Goal: Task Accomplishment & Management: Use online tool/utility

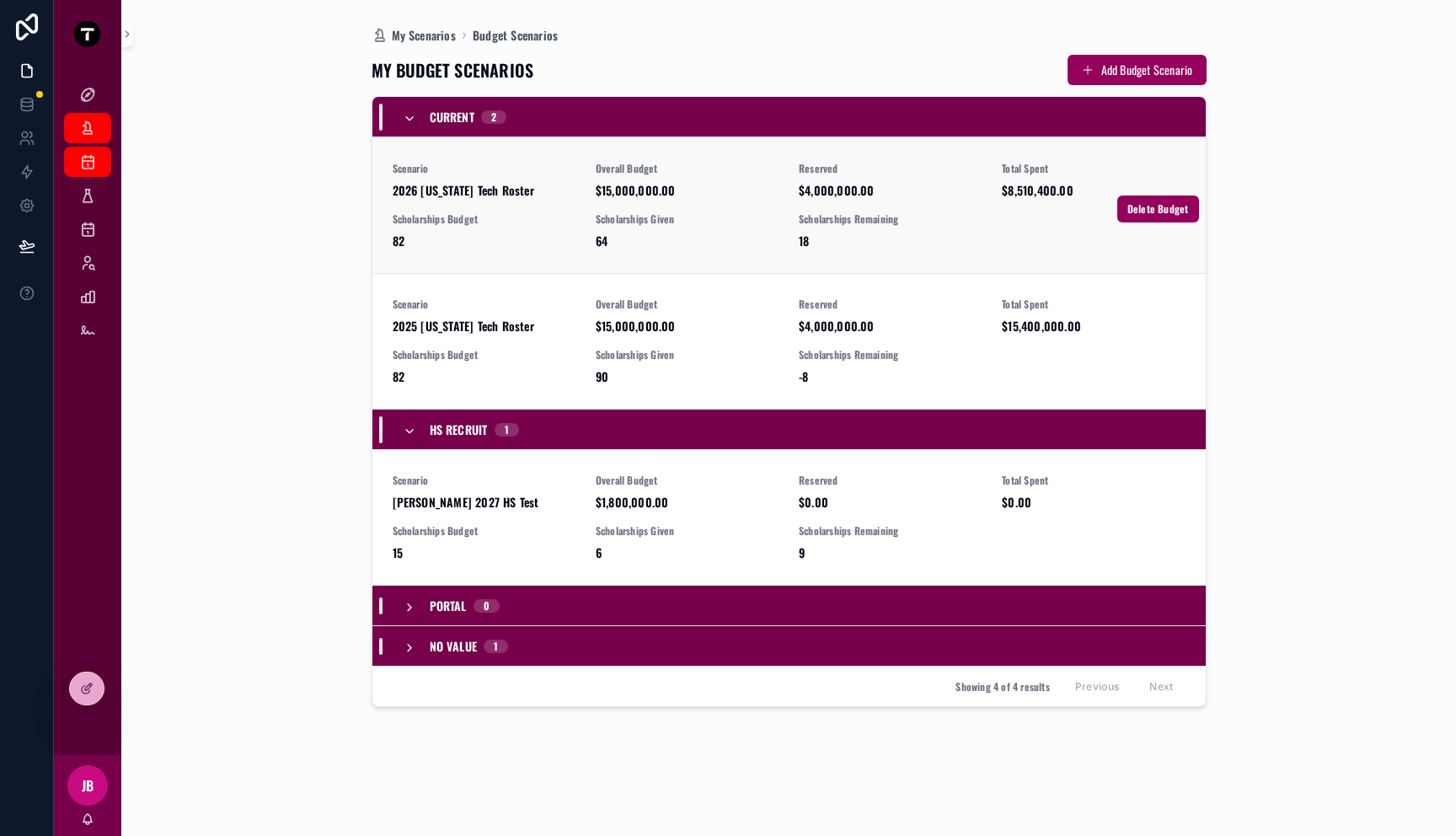
click at [506, 224] on span "Scholarships Budget" at bounding box center [484, 219] width 183 height 14
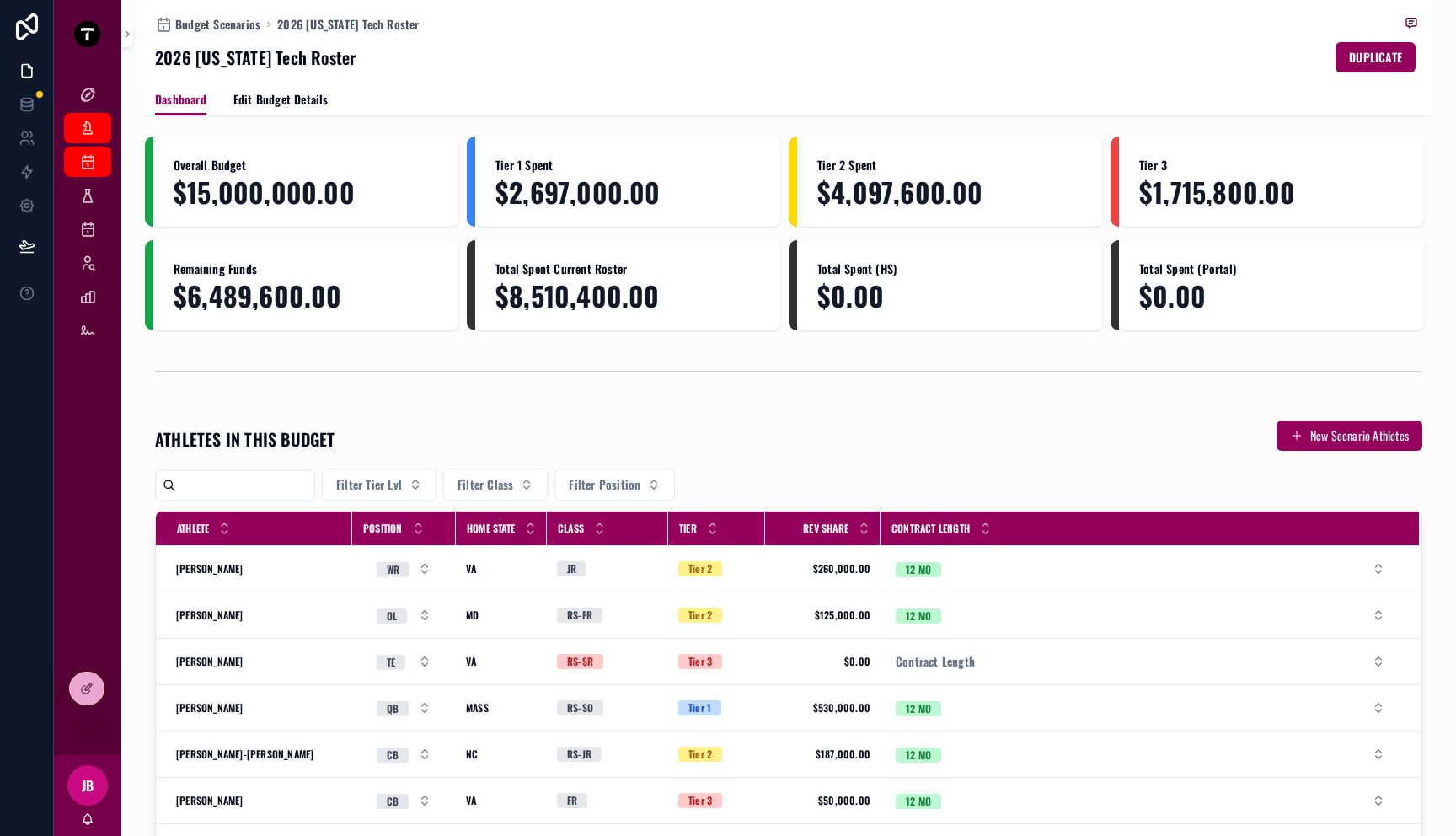
scroll to position [201, 0]
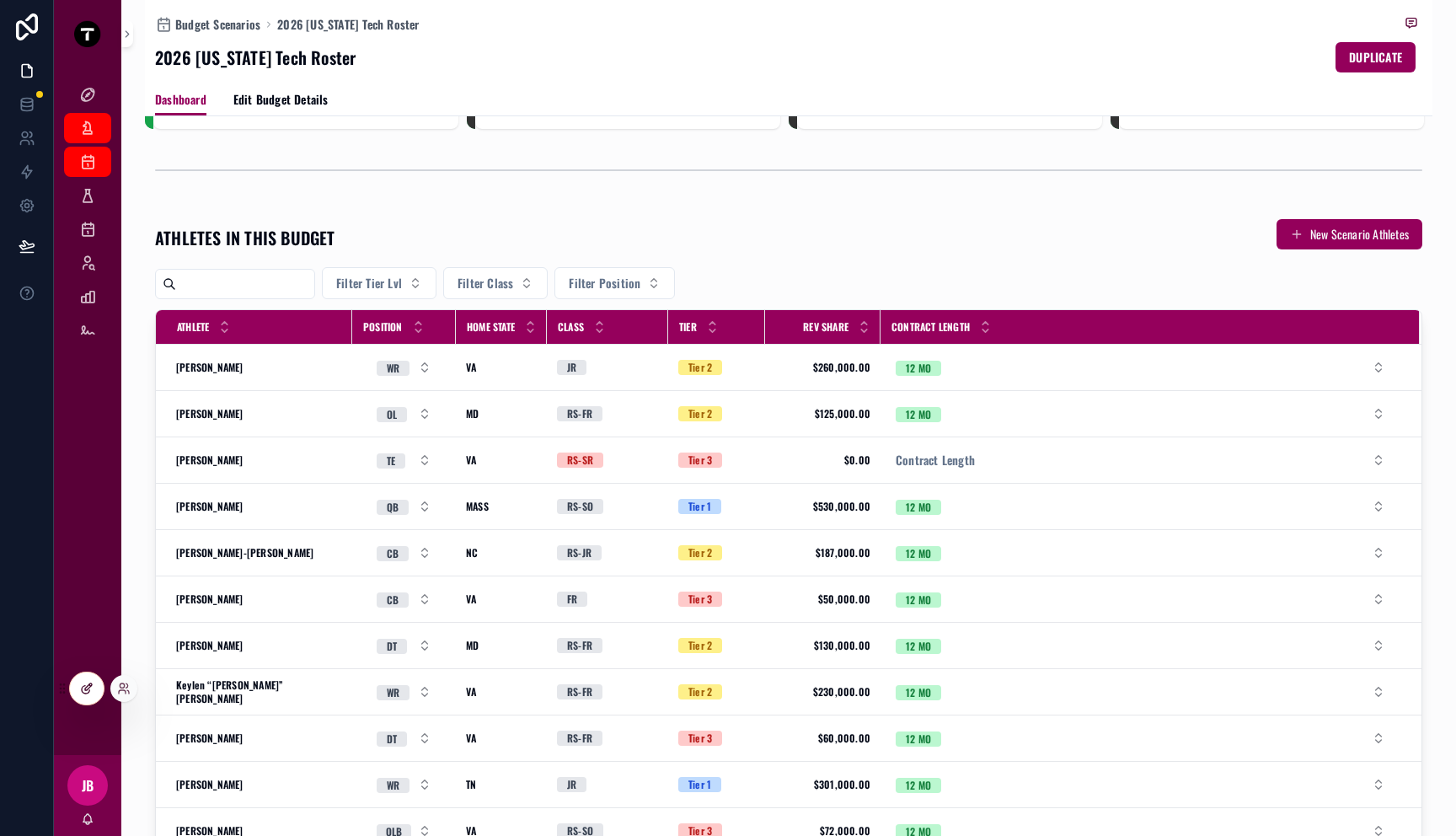
click at [81, 682] on icon at bounding box center [87, 688] width 14 height 14
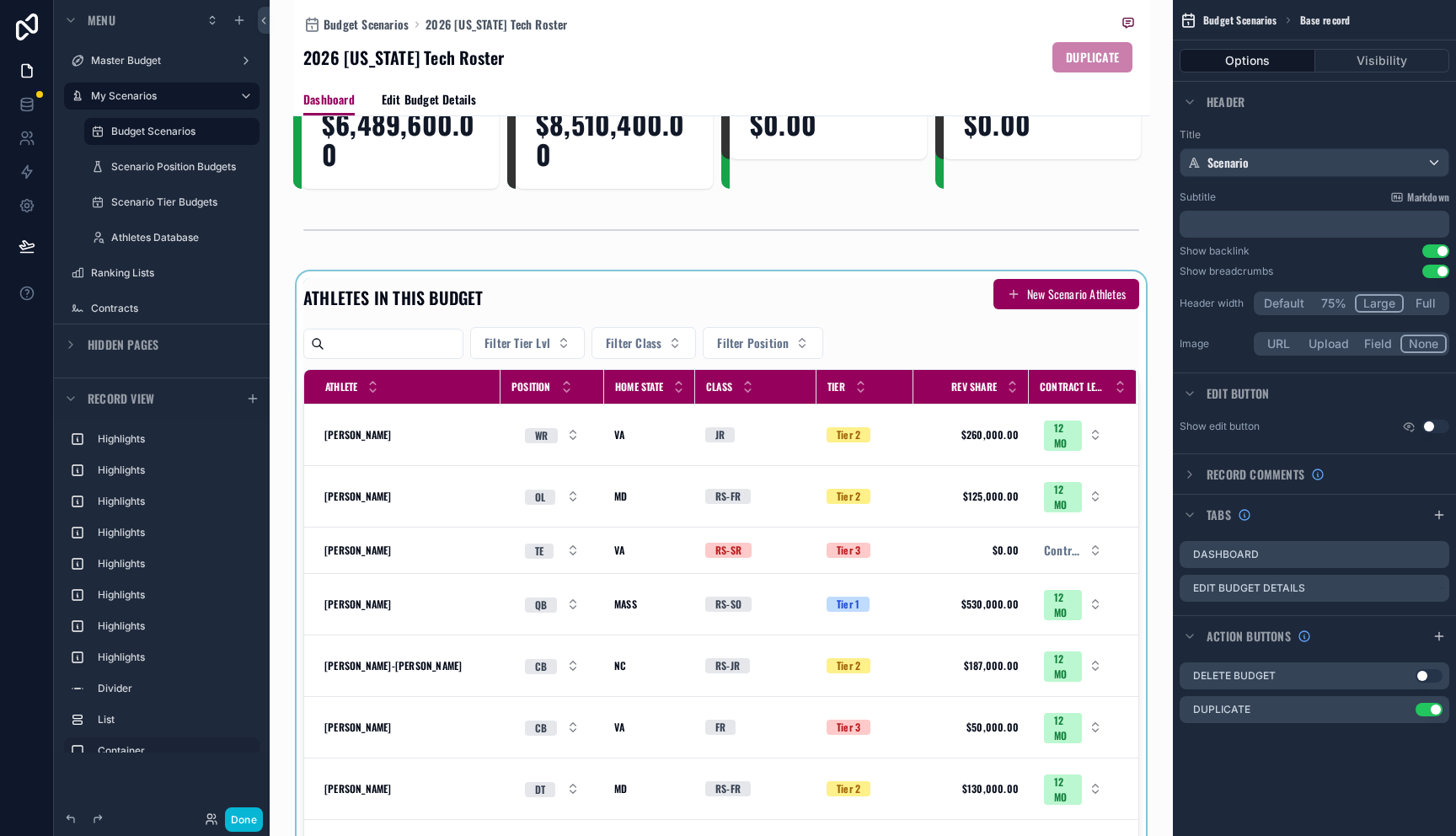
click at [739, 492] on div "scrollable content" at bounding box center [721, 638] width 856 height 733
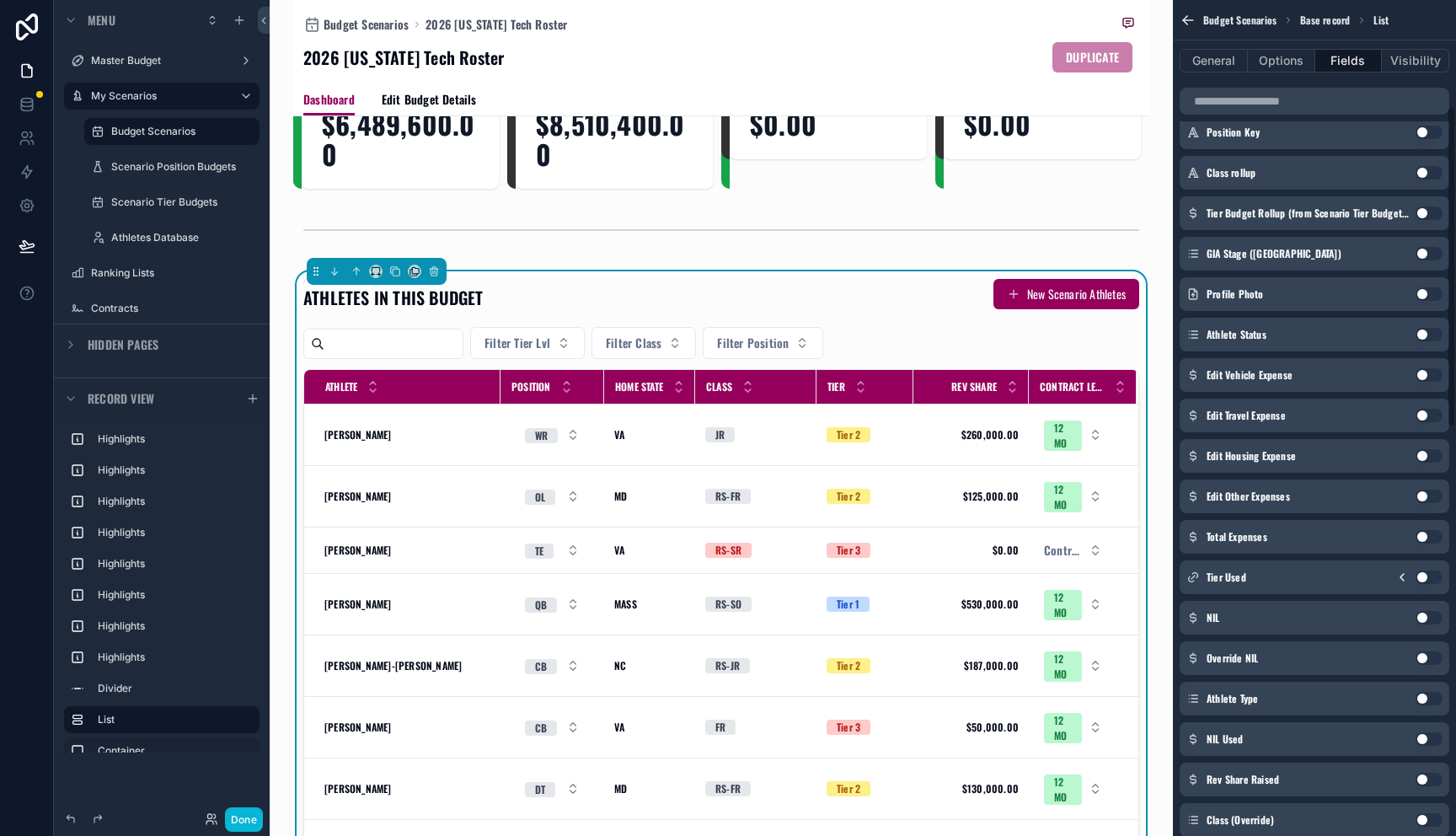
scroll to position [1338, 0]
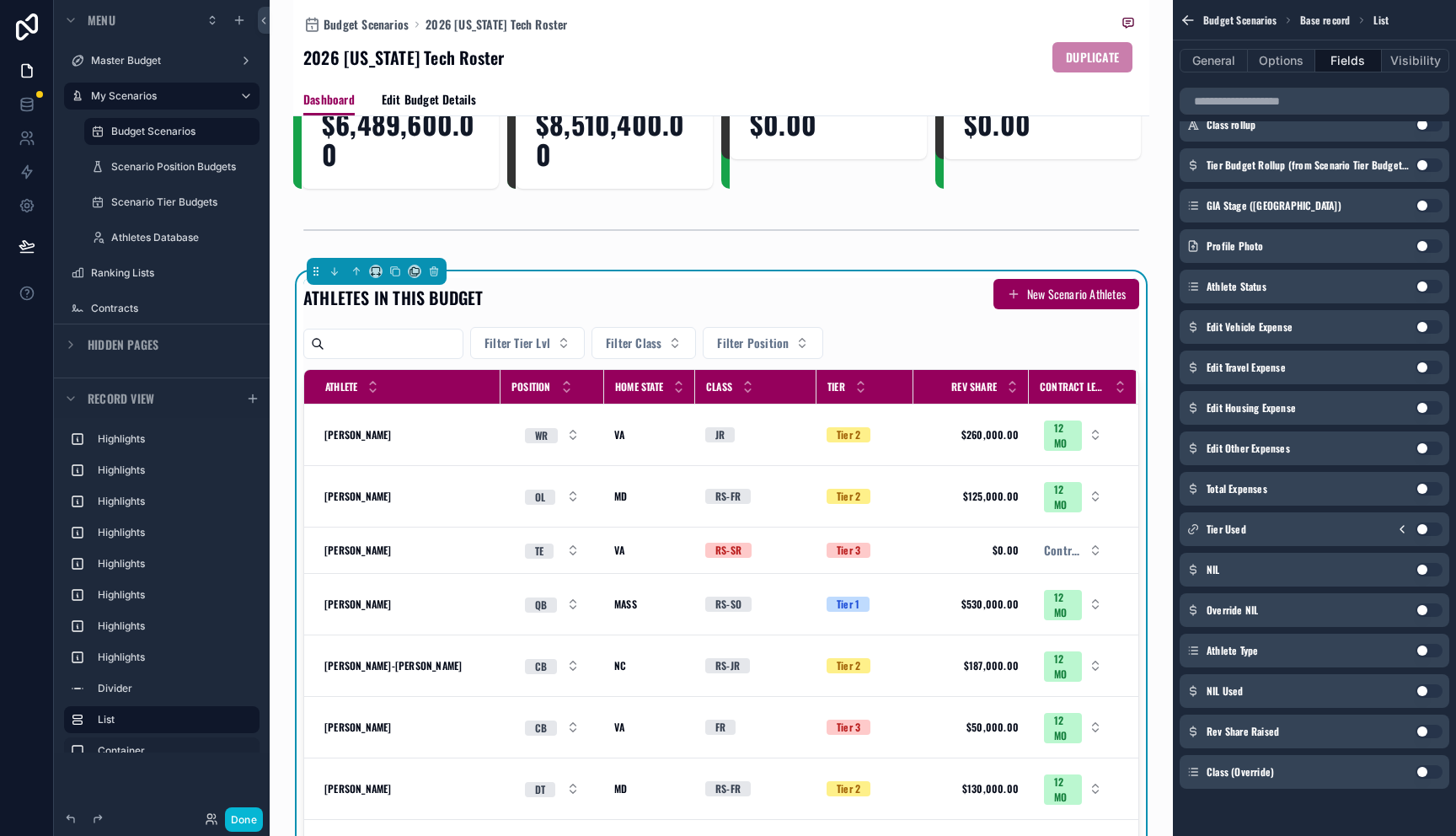
click at [1422, 771] on button "Use setting" at bounding box center [1429, 771] width 27 height 14
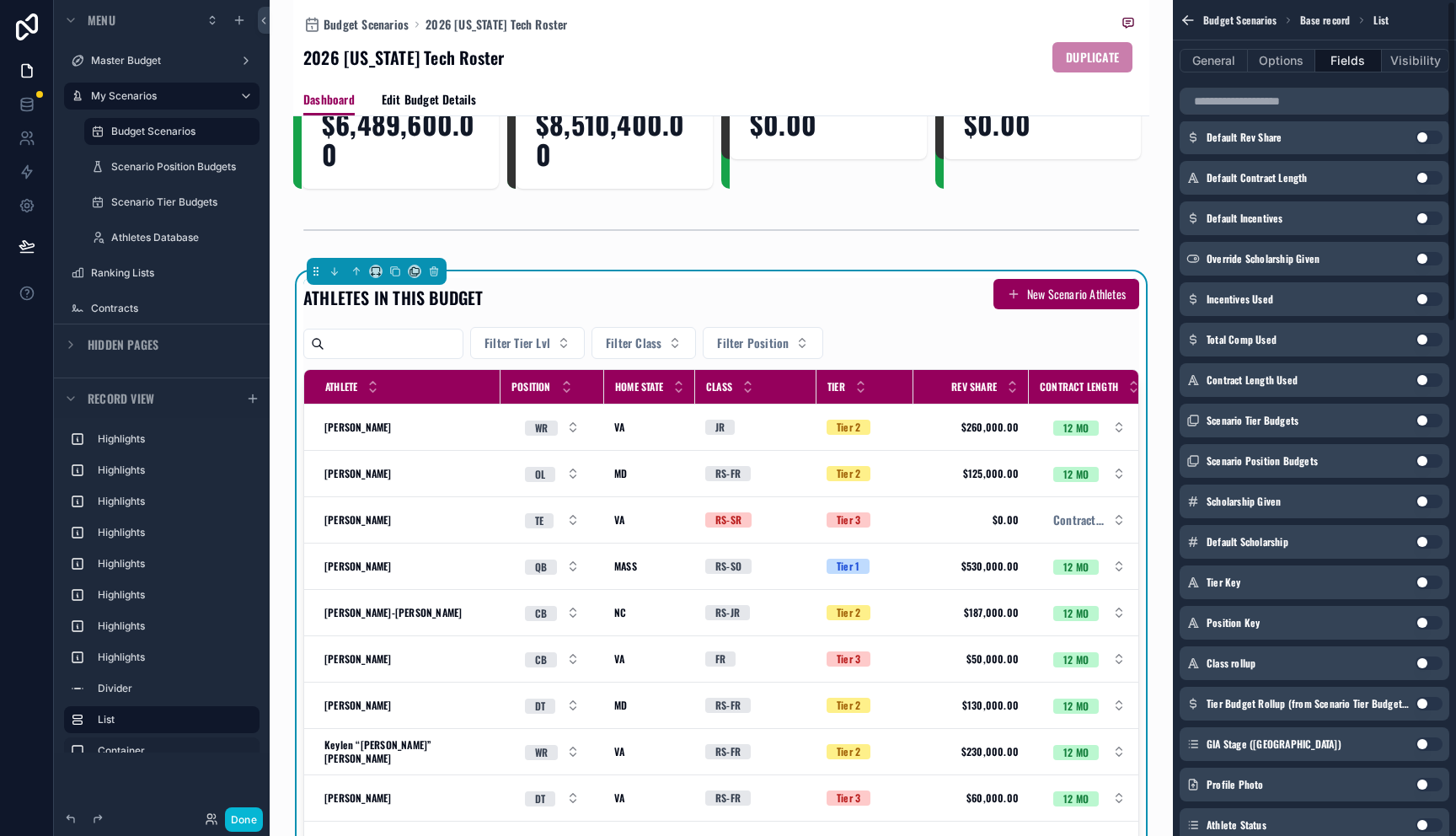
scroll to position [0, 0]
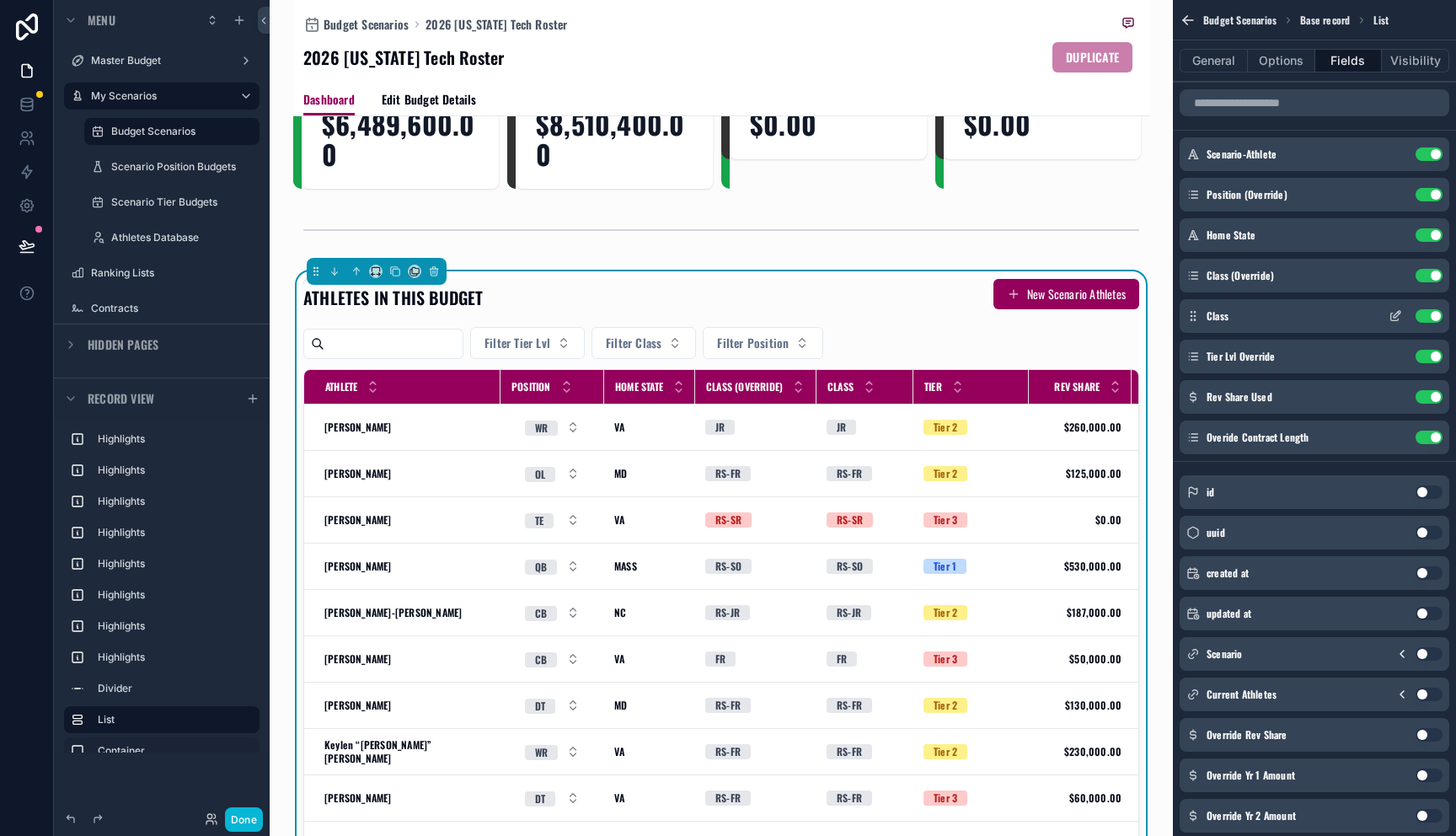
click at [1430, 317] on button "Use setting" at bounding box center [1429, 316] width 27 height 14
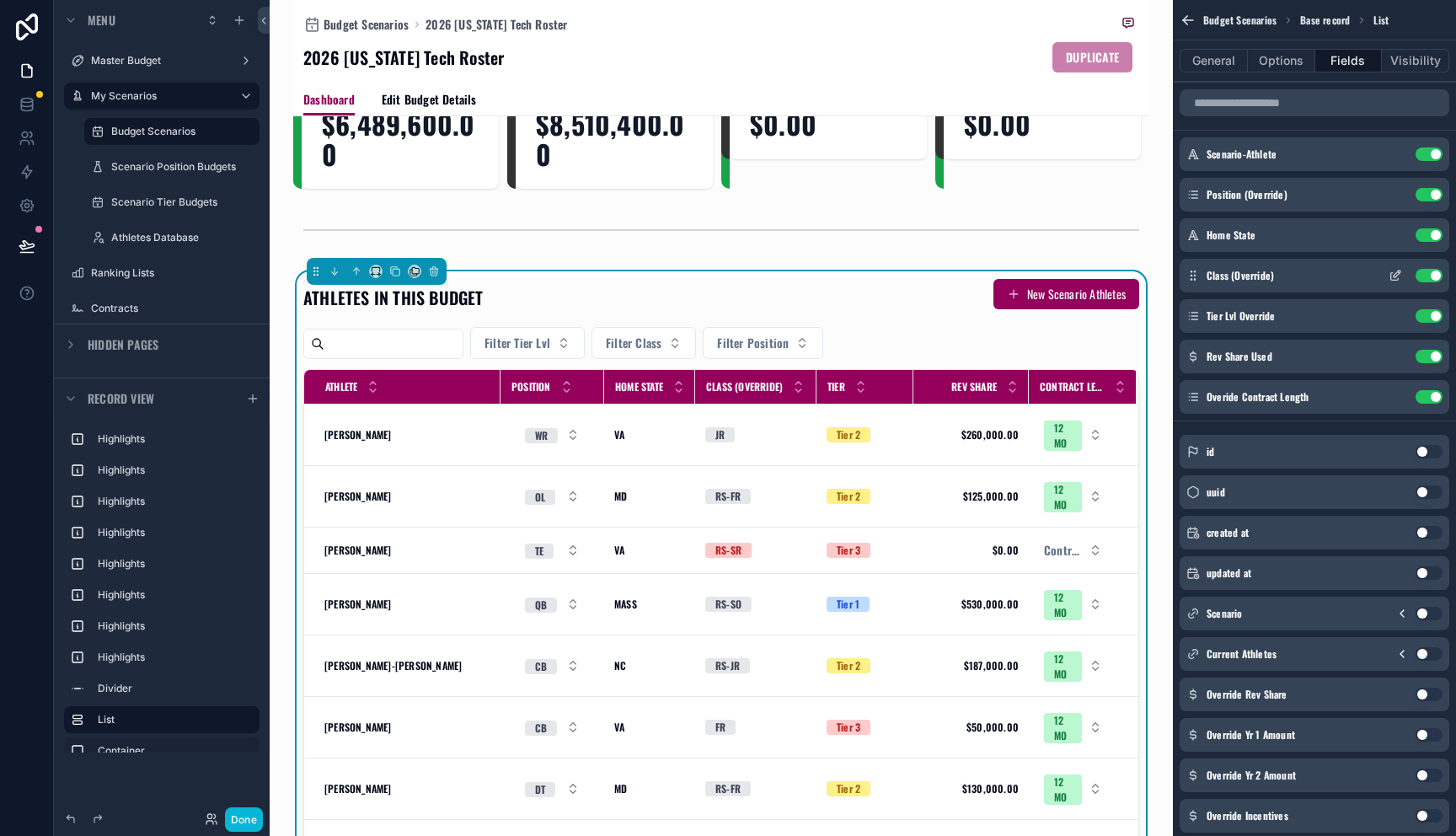
click at [1393, 276] on icon "scrollable content" at bounding box center [1396, 276] width 14 height 14
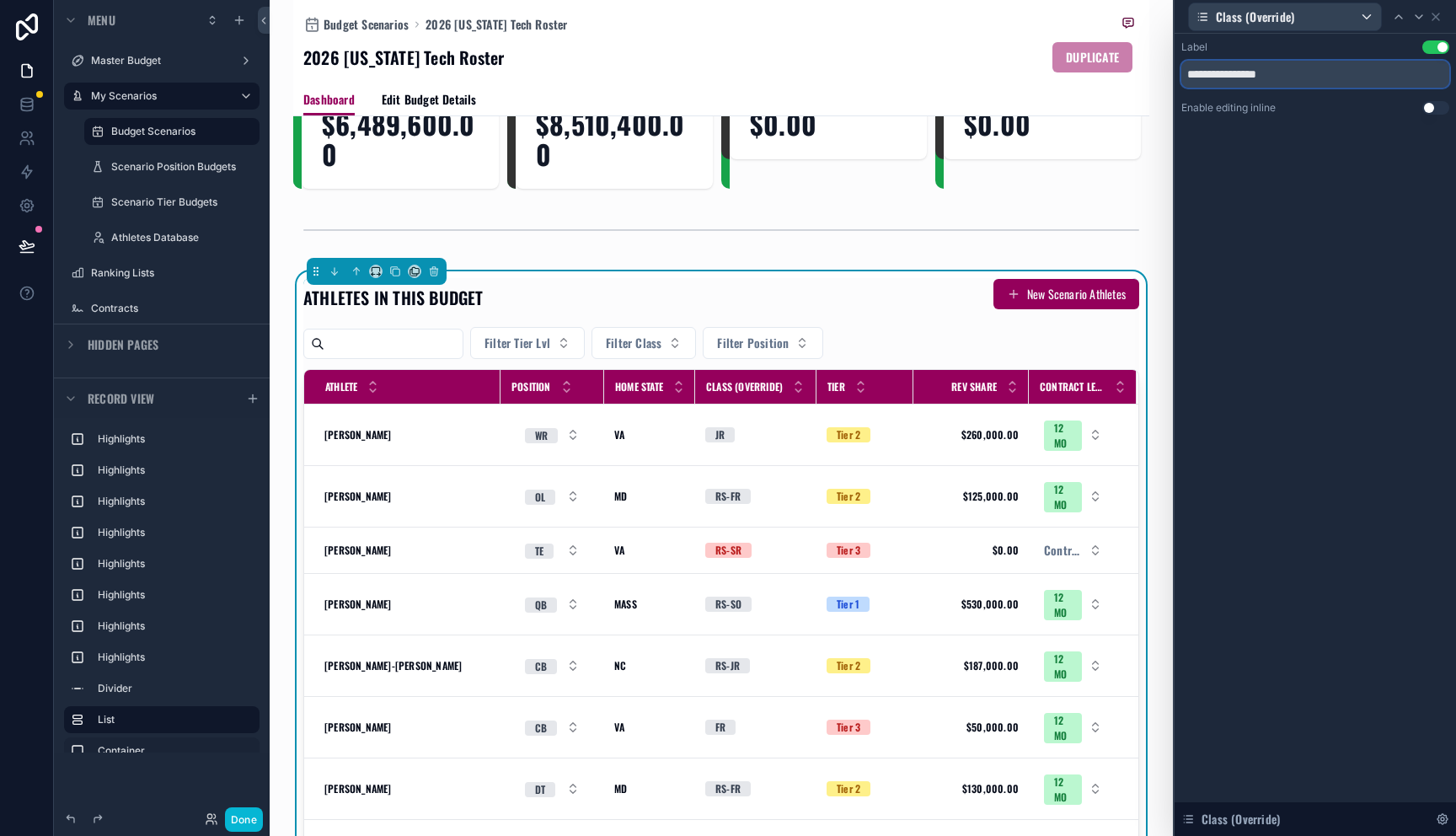
drag, startPoint x: 1220, startPoint y: 77, endPoint x: 1393, endPoint y: 83, distance: 173.1
click at [1393, 83] on input "**********" at bounding box center [1316, 74] width 268 height 27
type input "*****"
click at [1439, 19] on icon at bounding box center [1436, 17] width 14 height 14
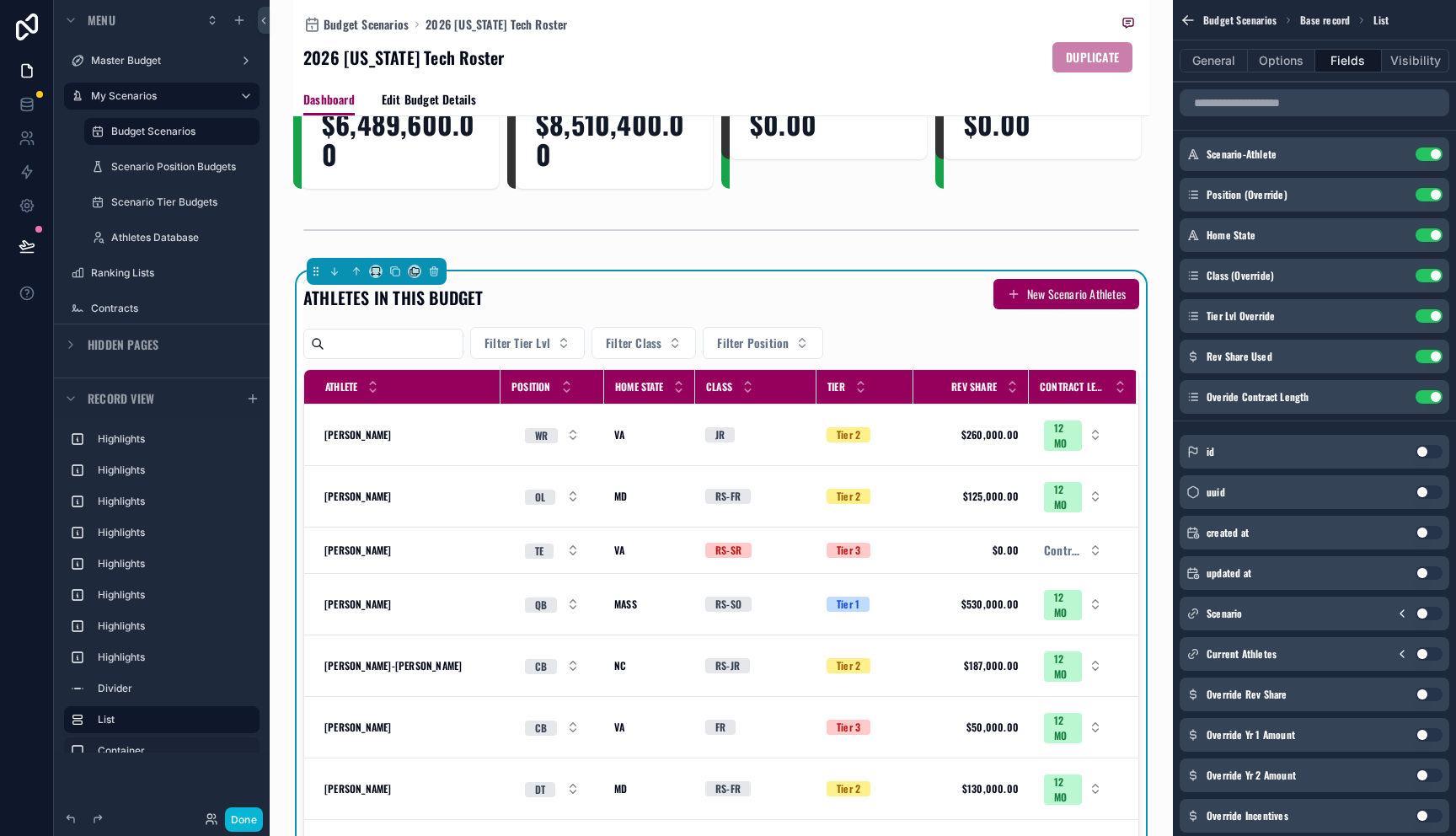
click at [1150, 251] on div "Budget Scenarios 2026 [US_STATE] Tech Roster 2026 [US_STATE] Tech Roster DUPLIC…" at bounding box center [722, 418] width 903 height 836
click at [33, 249] on icon at bounding box center [27, 246] width 17 height 17
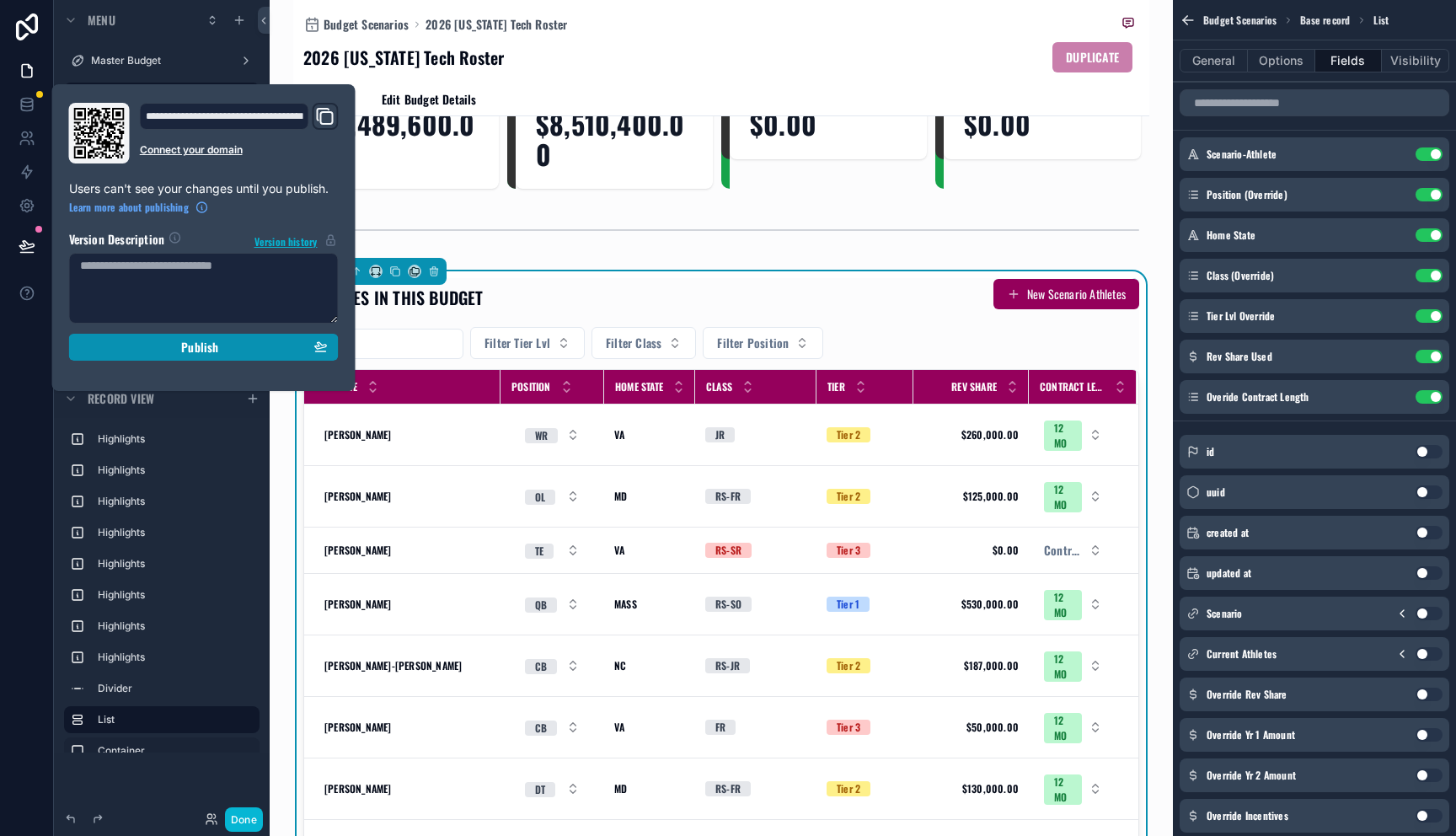
click at [122, 346] on div "Publish" at bounding box center [204, 347] width 248 height 15
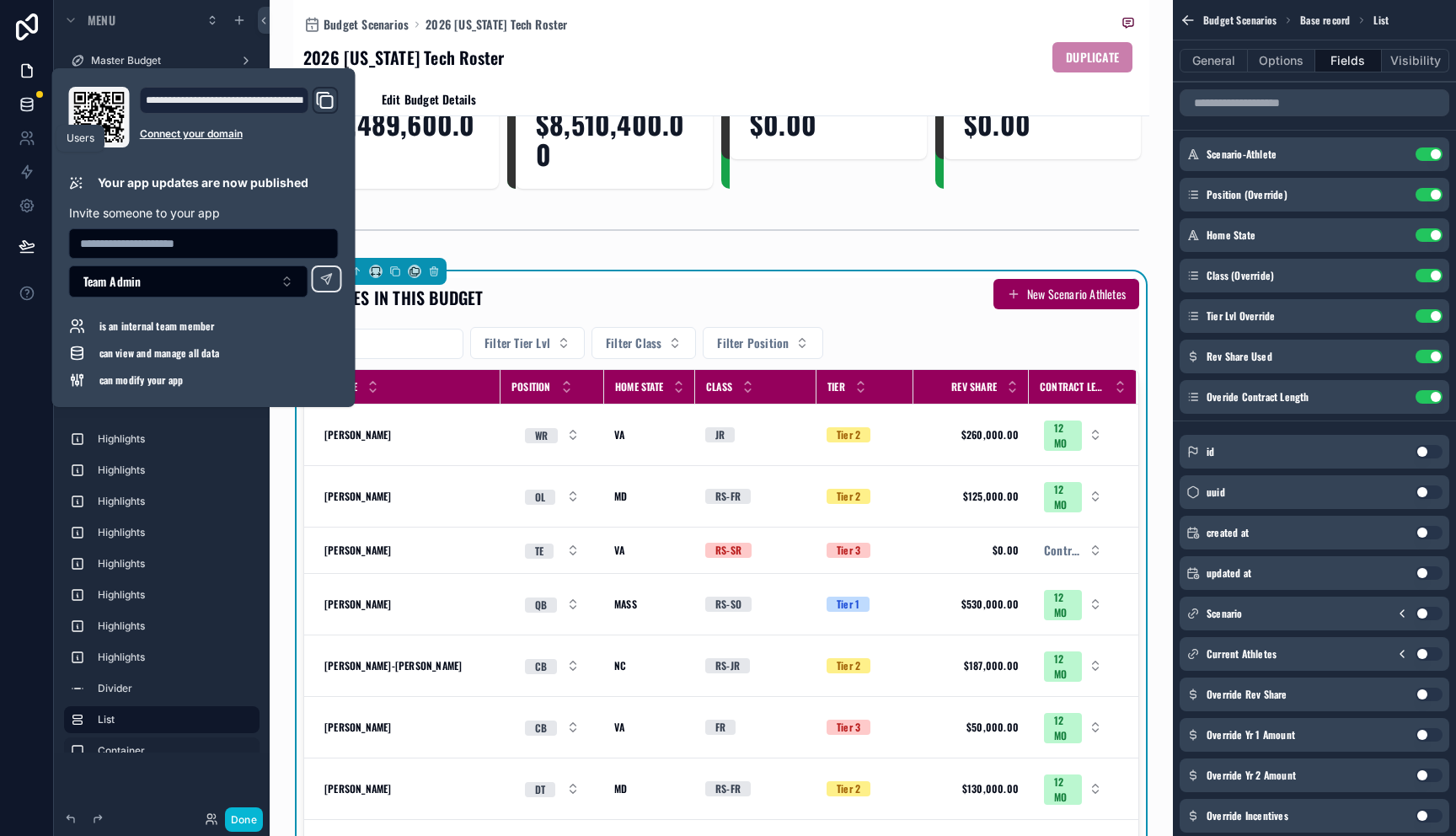
click at [28, 110] on icon at bounding box center [26, 108] width 11 height 7
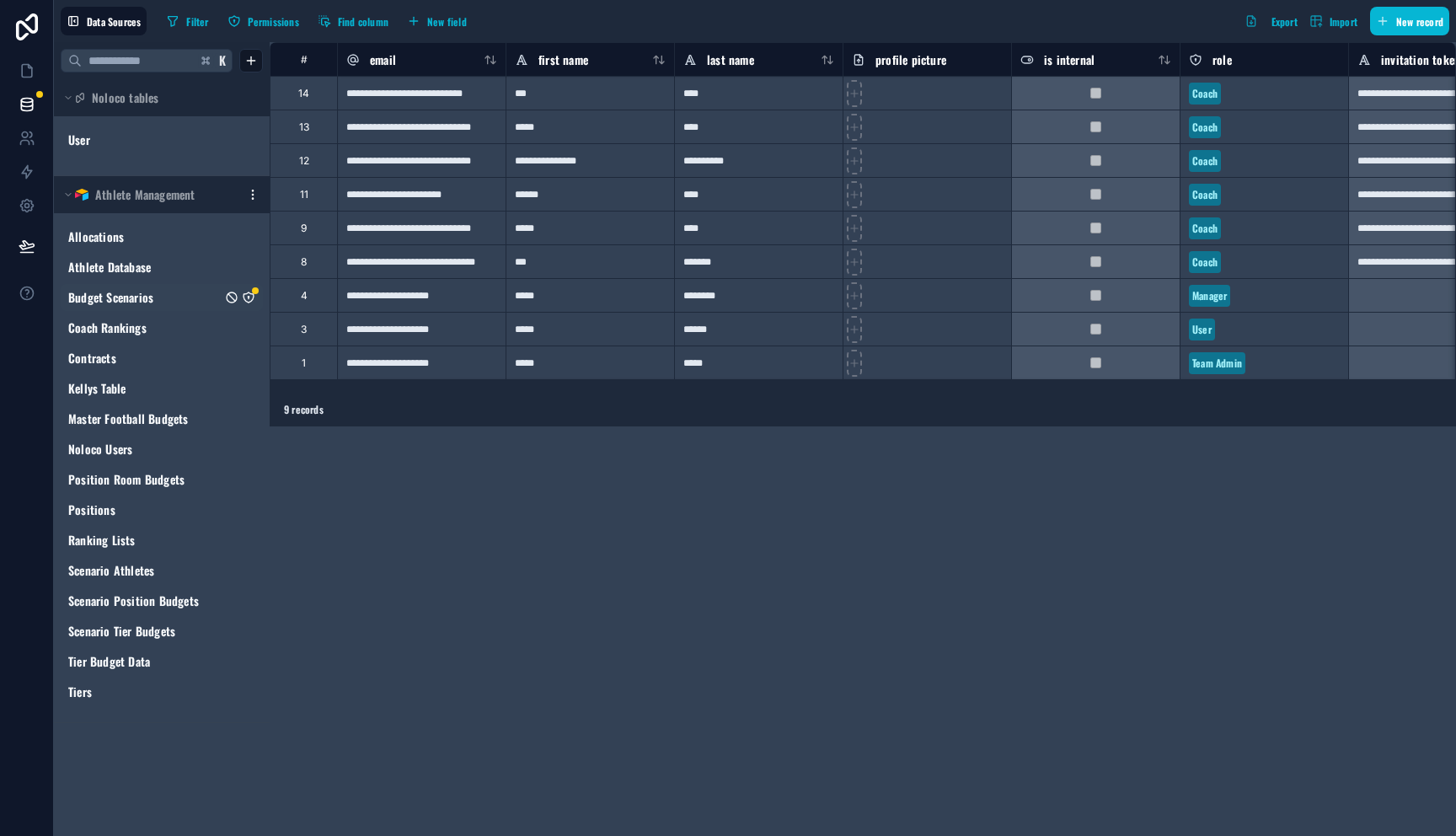
click at [204, 302] on link "Budget Scenarios" at bounding box center [144, 297] width 154 height 17
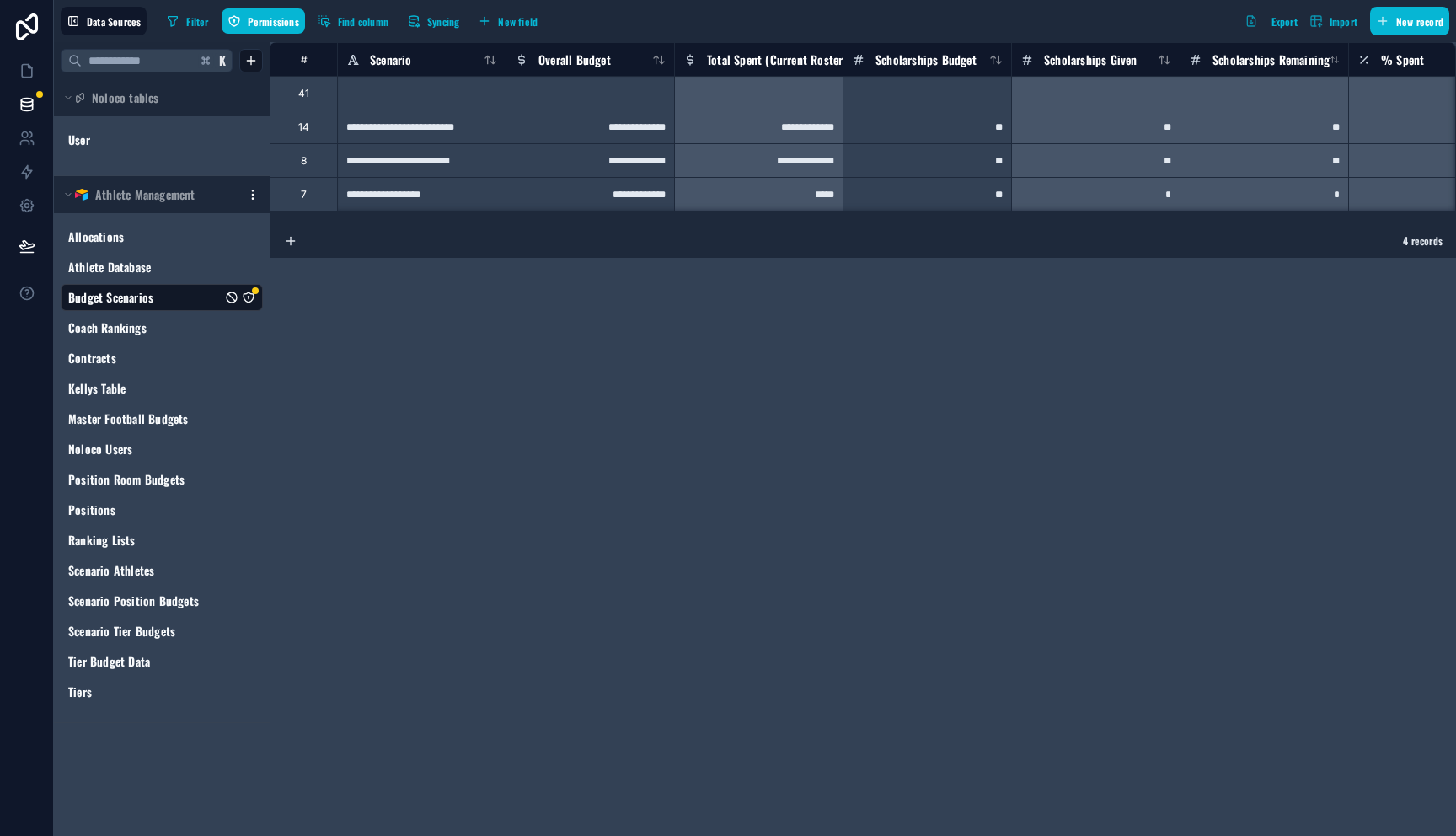
click at [250, 302] on icon "Budget Scenarios" at bounding box center [249, 297] width 14 height 14
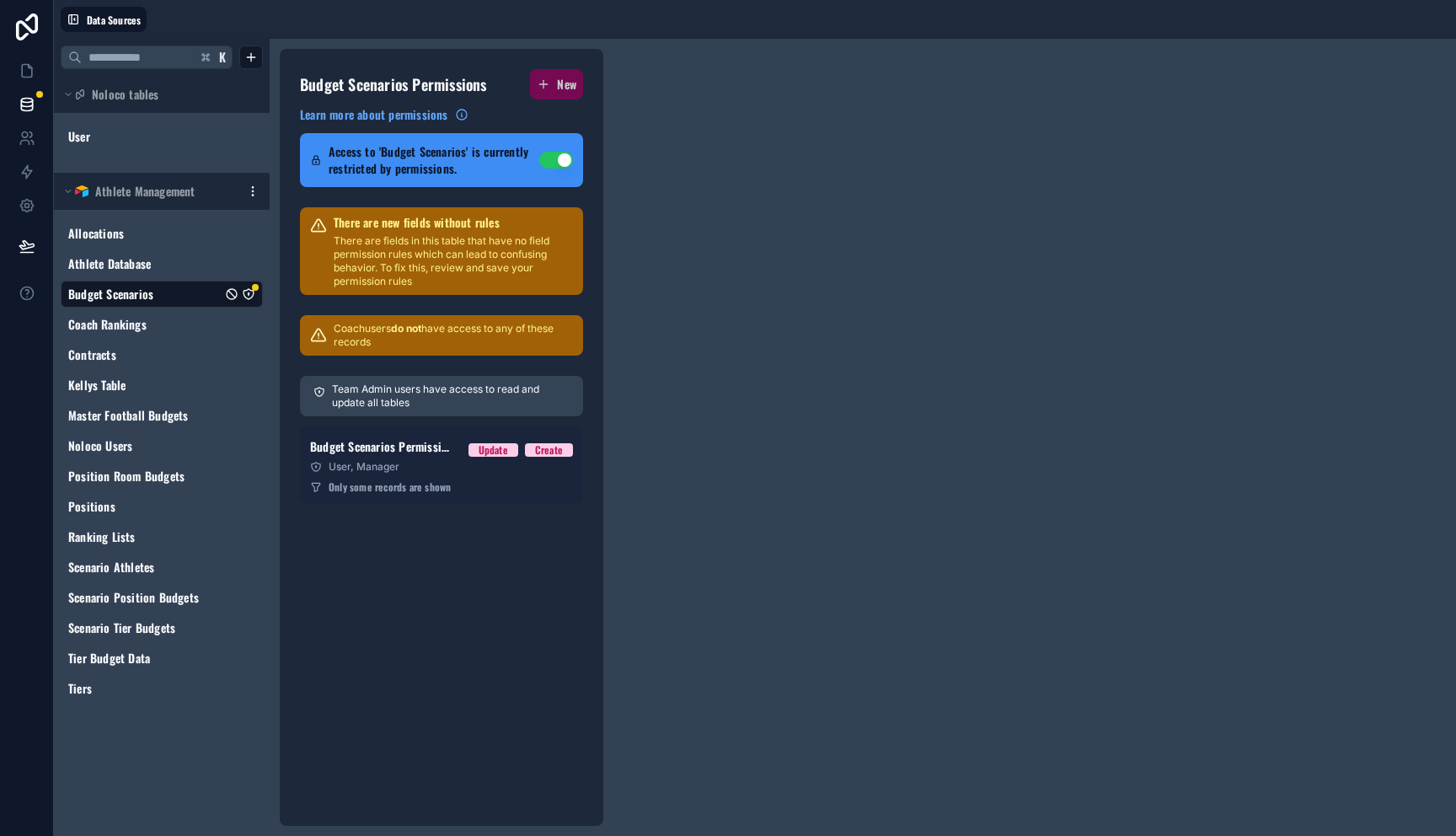
click at [446, 457] on link "Budget Scenarios Permission 1 Update Create User, Manager Only some records are…" at bounding box center [441, 464] width 283 height 77
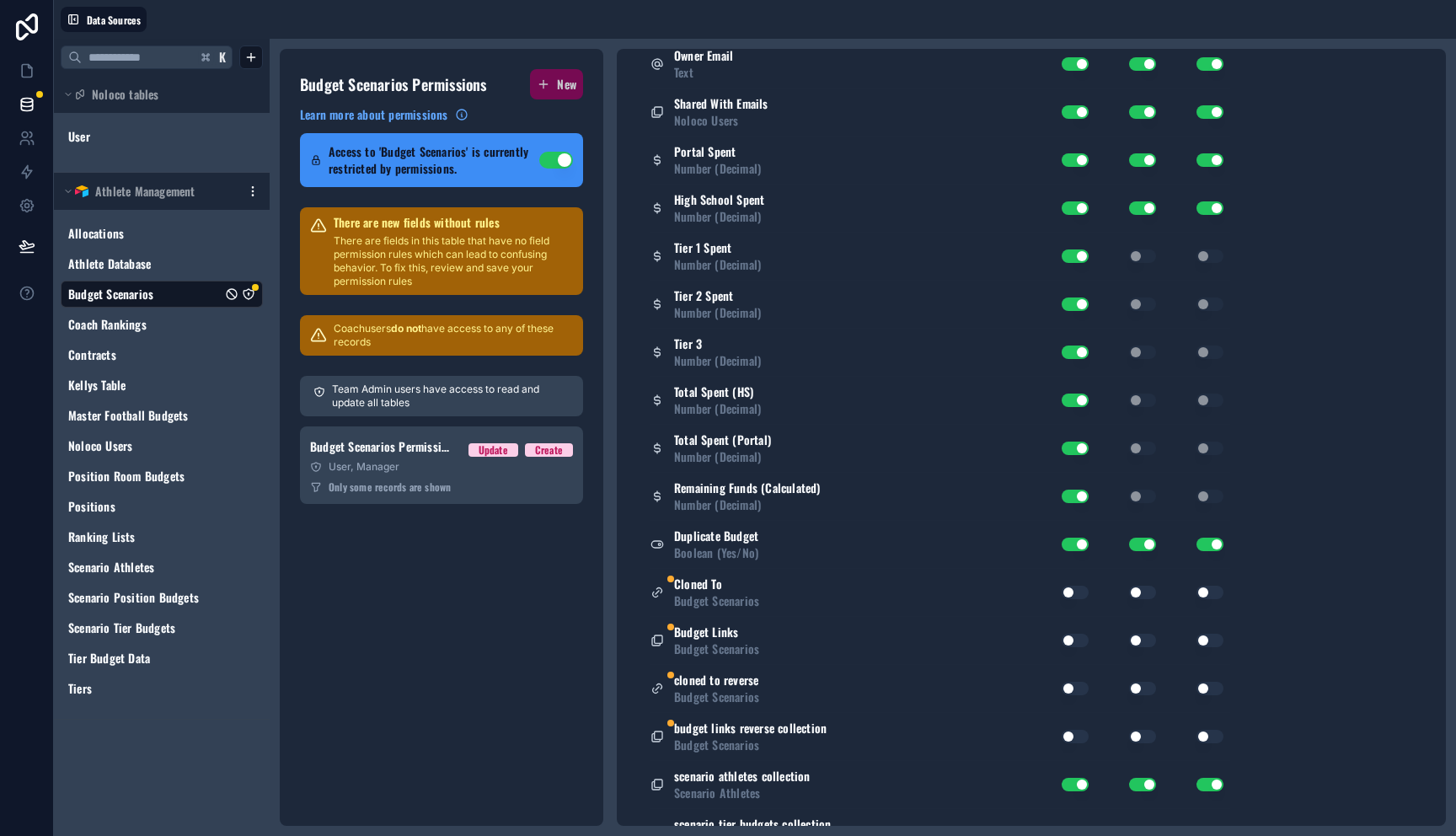
scroll to position [1058, 0]
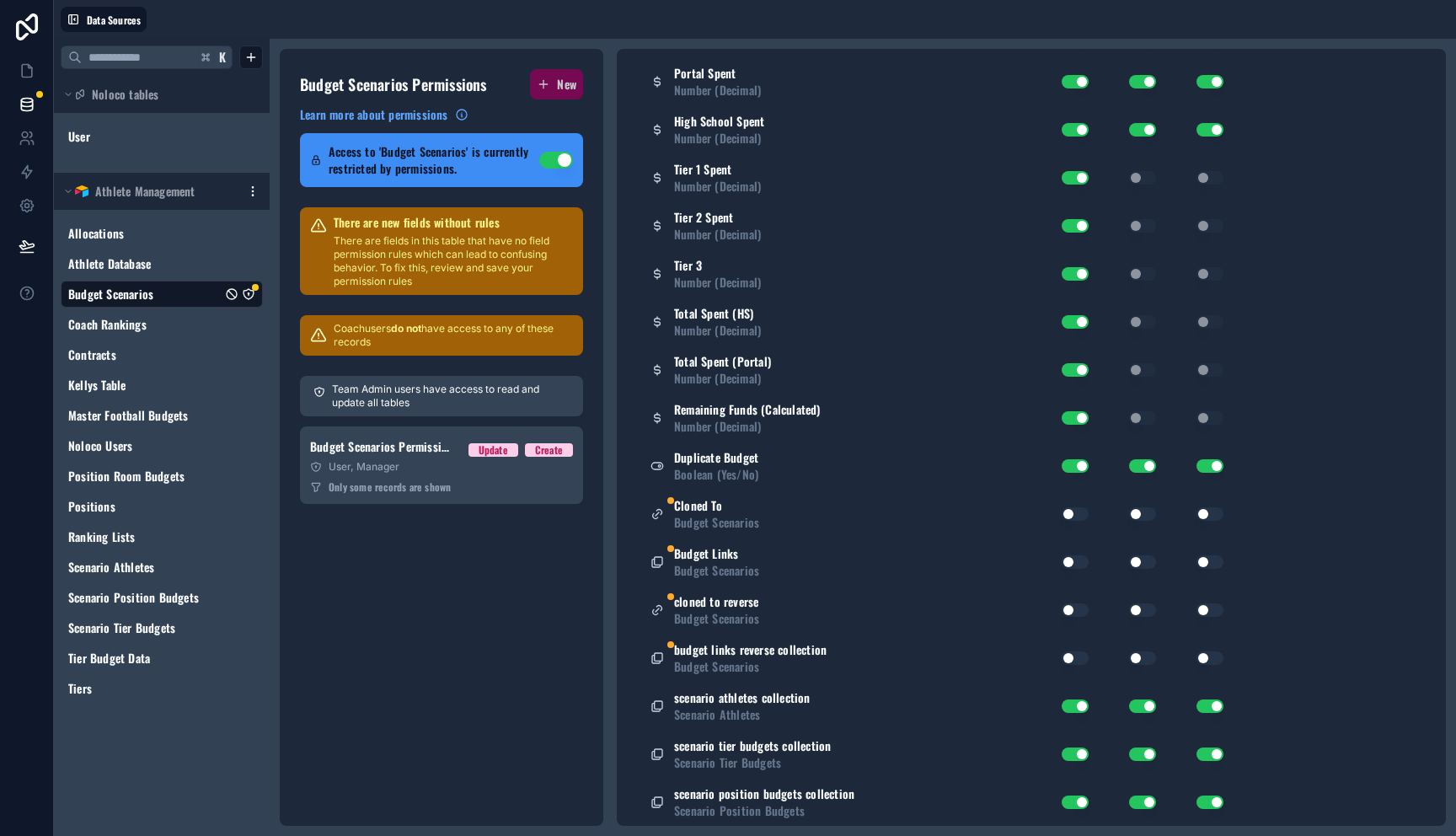
click at [1063, 509] on div "Use setting" at bounding box center [1065, 514] width 48 height 14
click at [1075, 516] on button "Use setting" at bounding box center [1076, 514] width 27 height 14
click at [1076, 560] on button "Use setting" at bounding box center [1076, 562] width 27 height 14
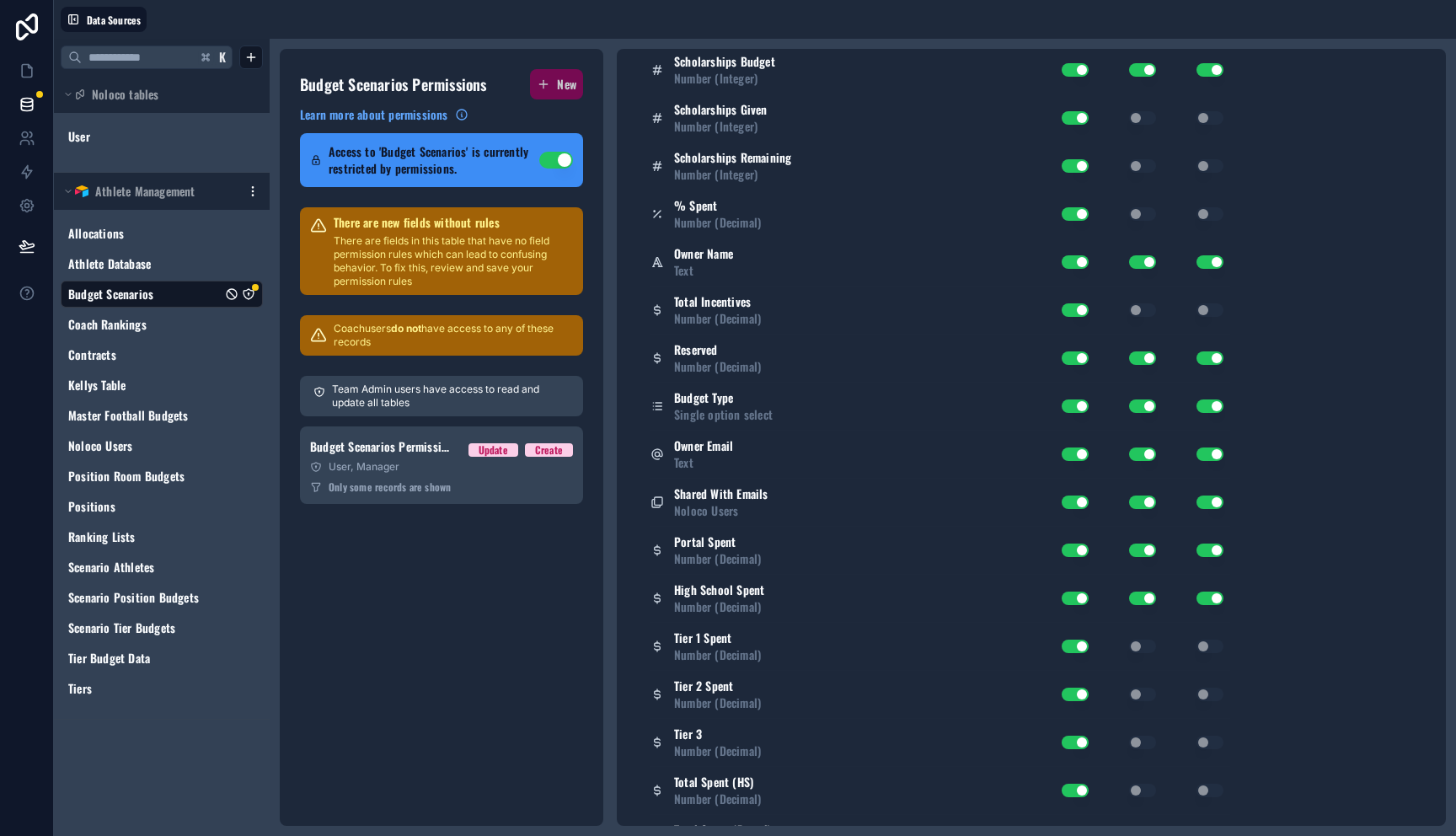
scroll to position [0, 0]
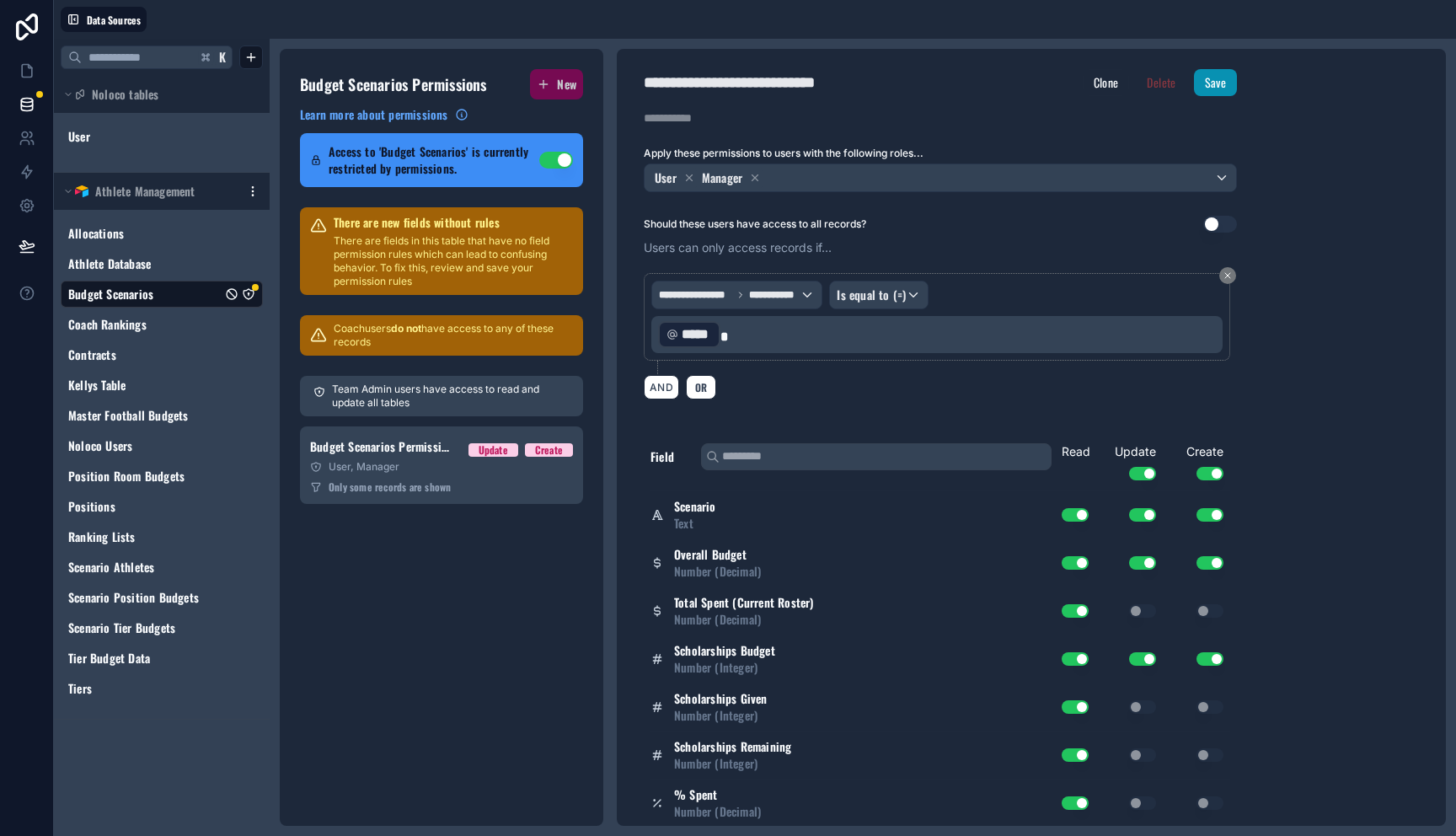
click at [1202, 87] on button "Save" at bounding box center [1215, 82] width 43 height 27
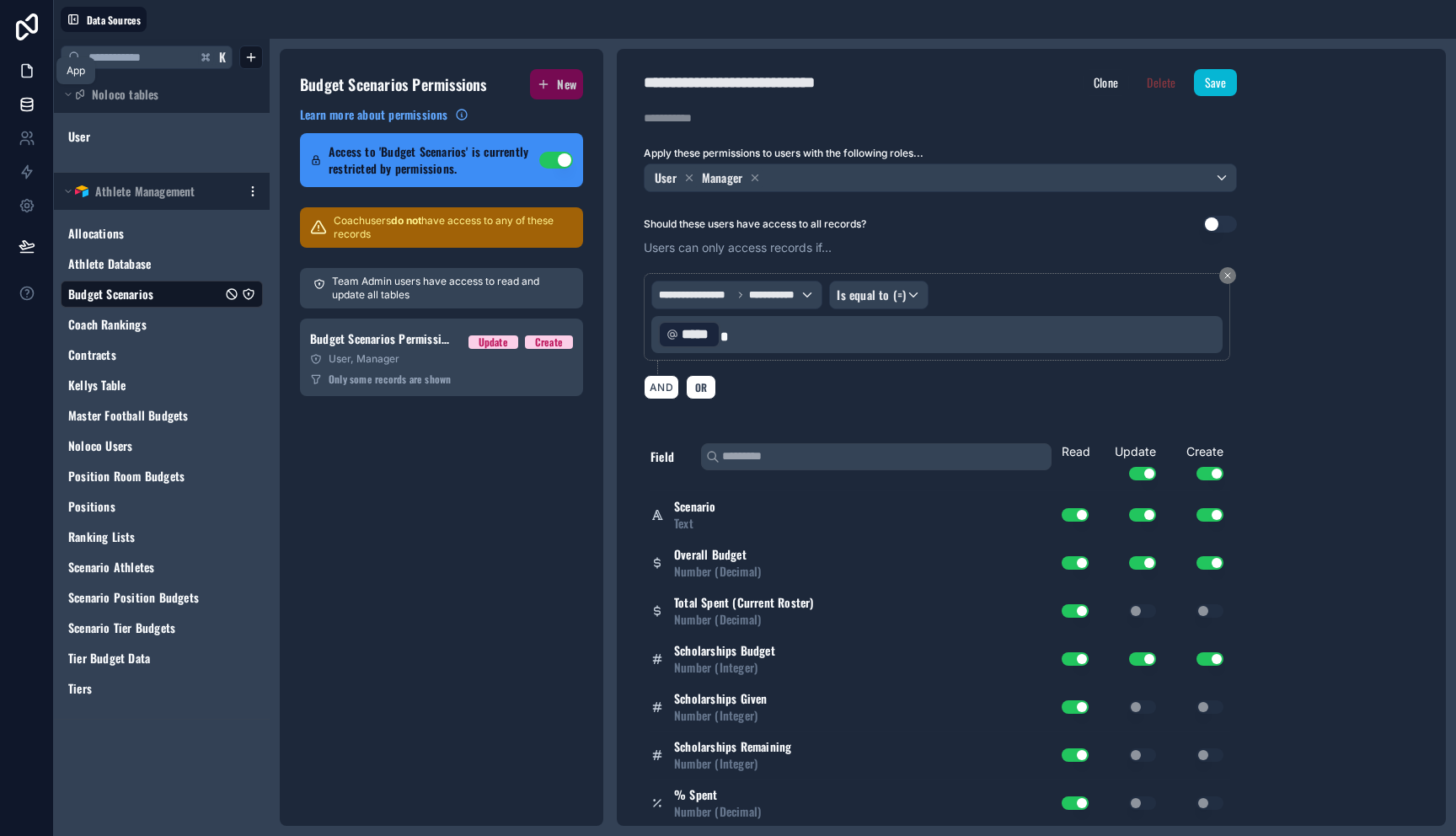
click at [29, 75] on icon at bounding box center [27, 70] width 17 height 17
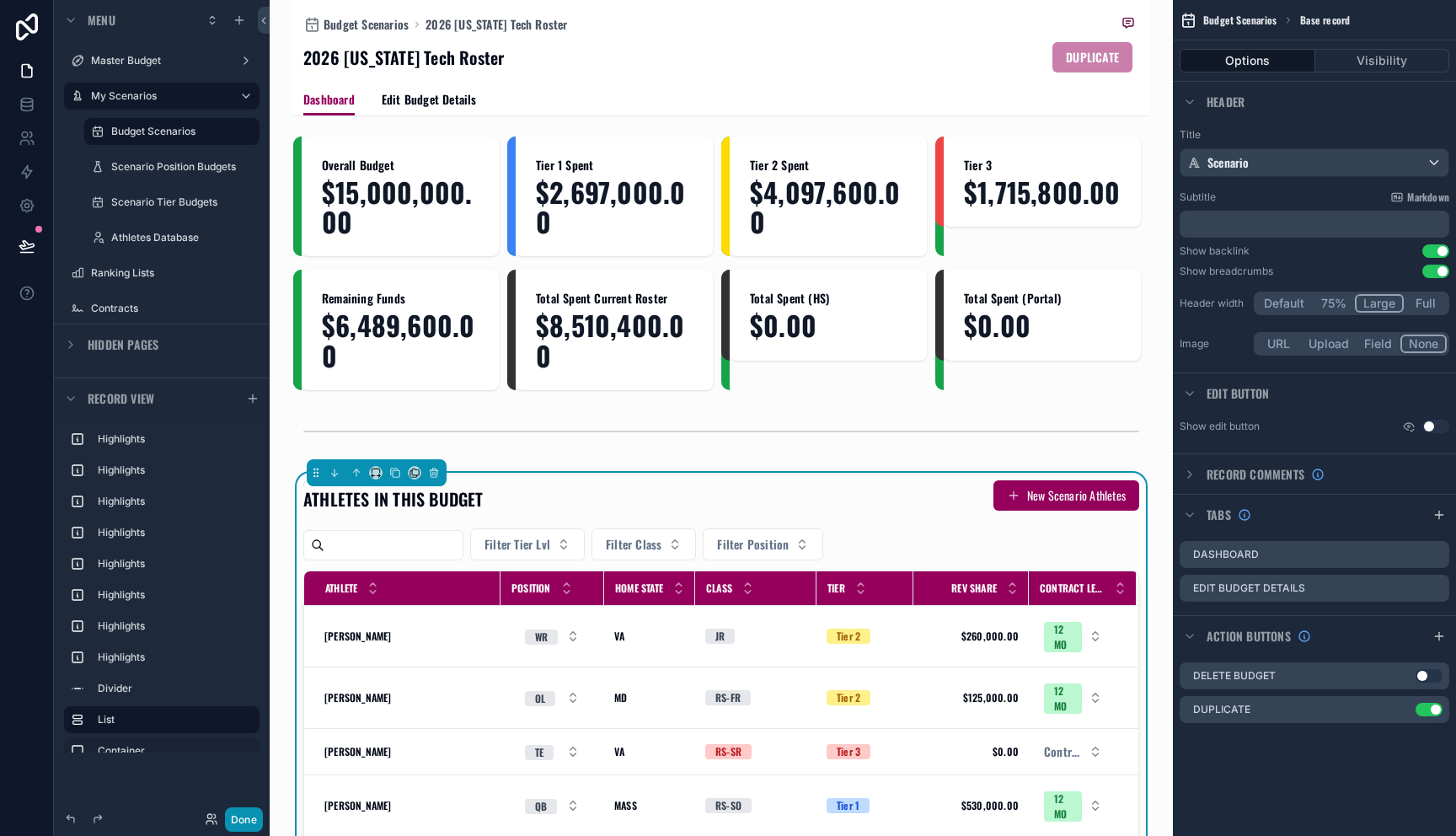
click at [252, 807] on button "Done" at bounding box center [244, 819] width 38 height 25
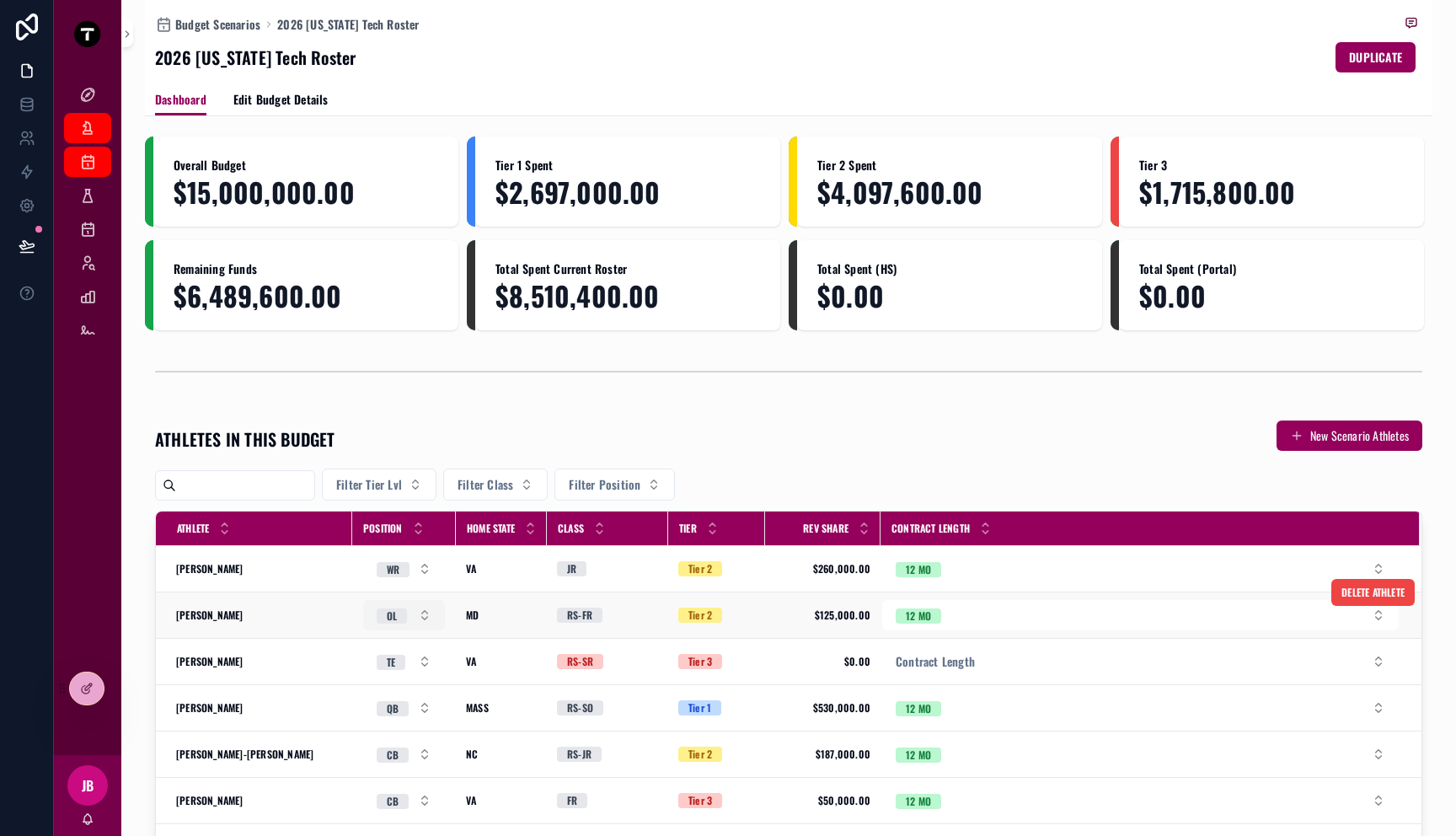
click at [398, 620] on button "OL" at bounding box center [404, 615] width 82 height 31
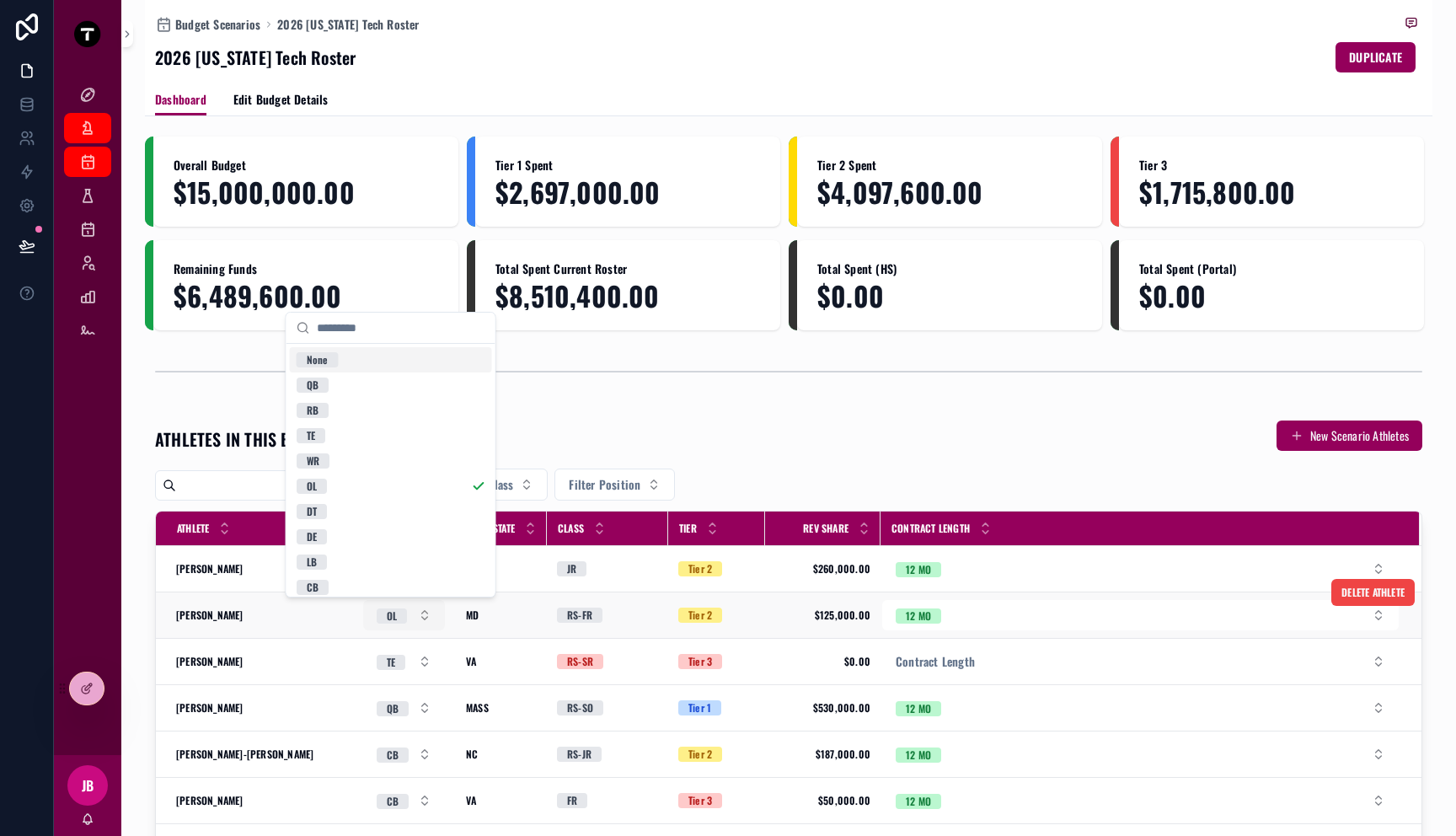
click at [398, 620] on button "OL" at bounding box center [404, 615] width 82 height 31
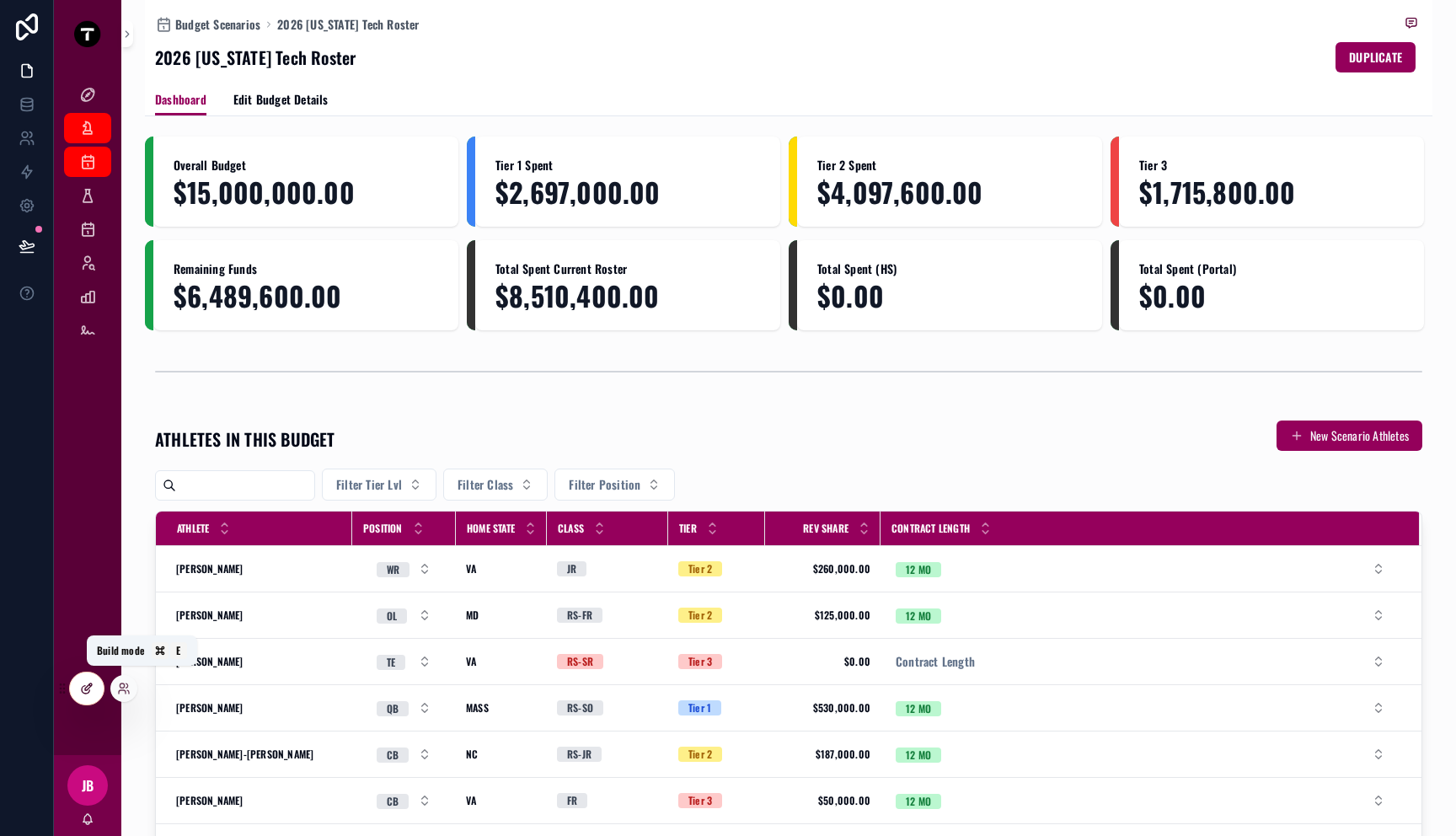
click at [82, 687] on icon at bounding box center [85, 689] width 8 height 8
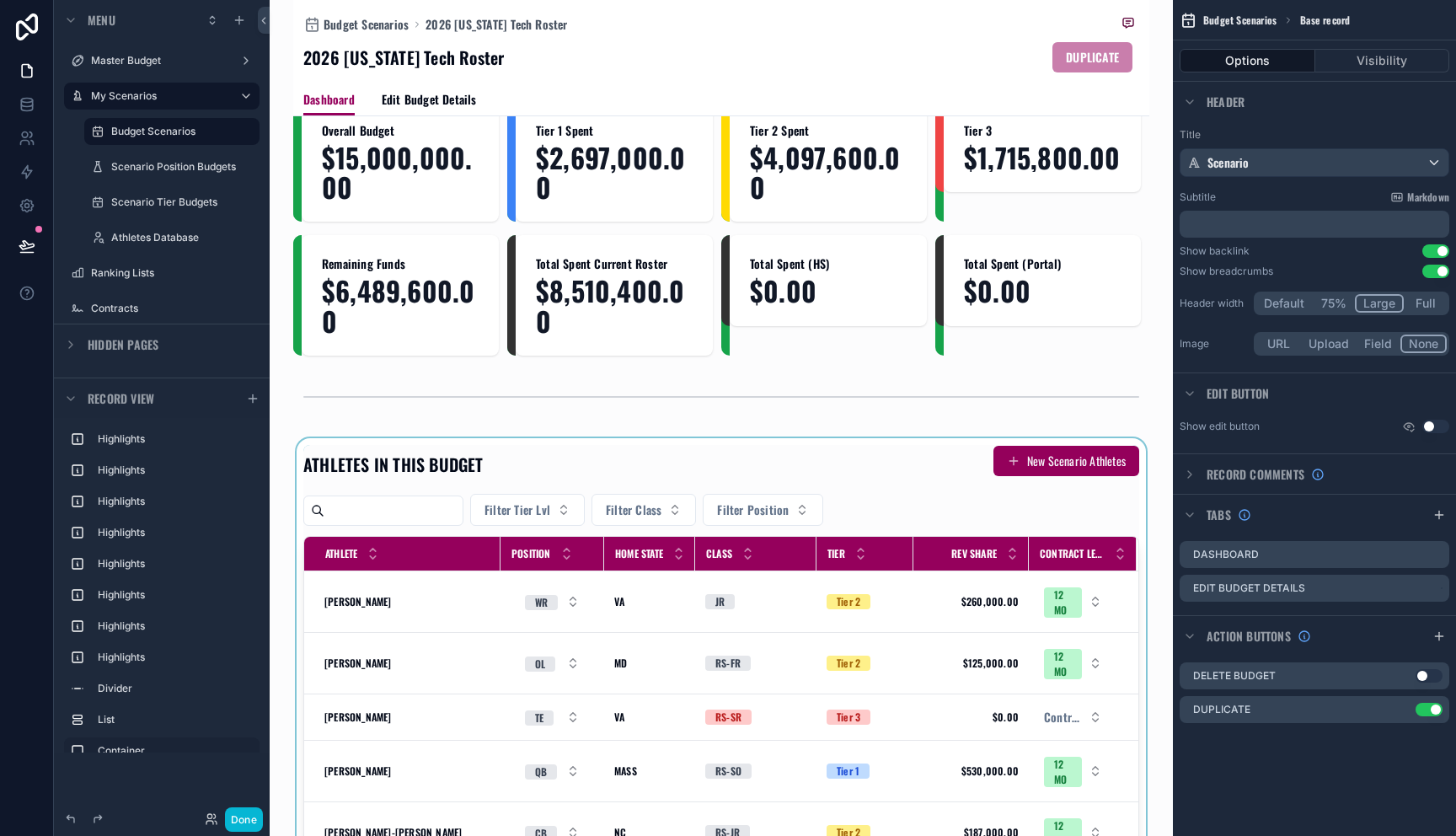
scroll to position [37, 0]
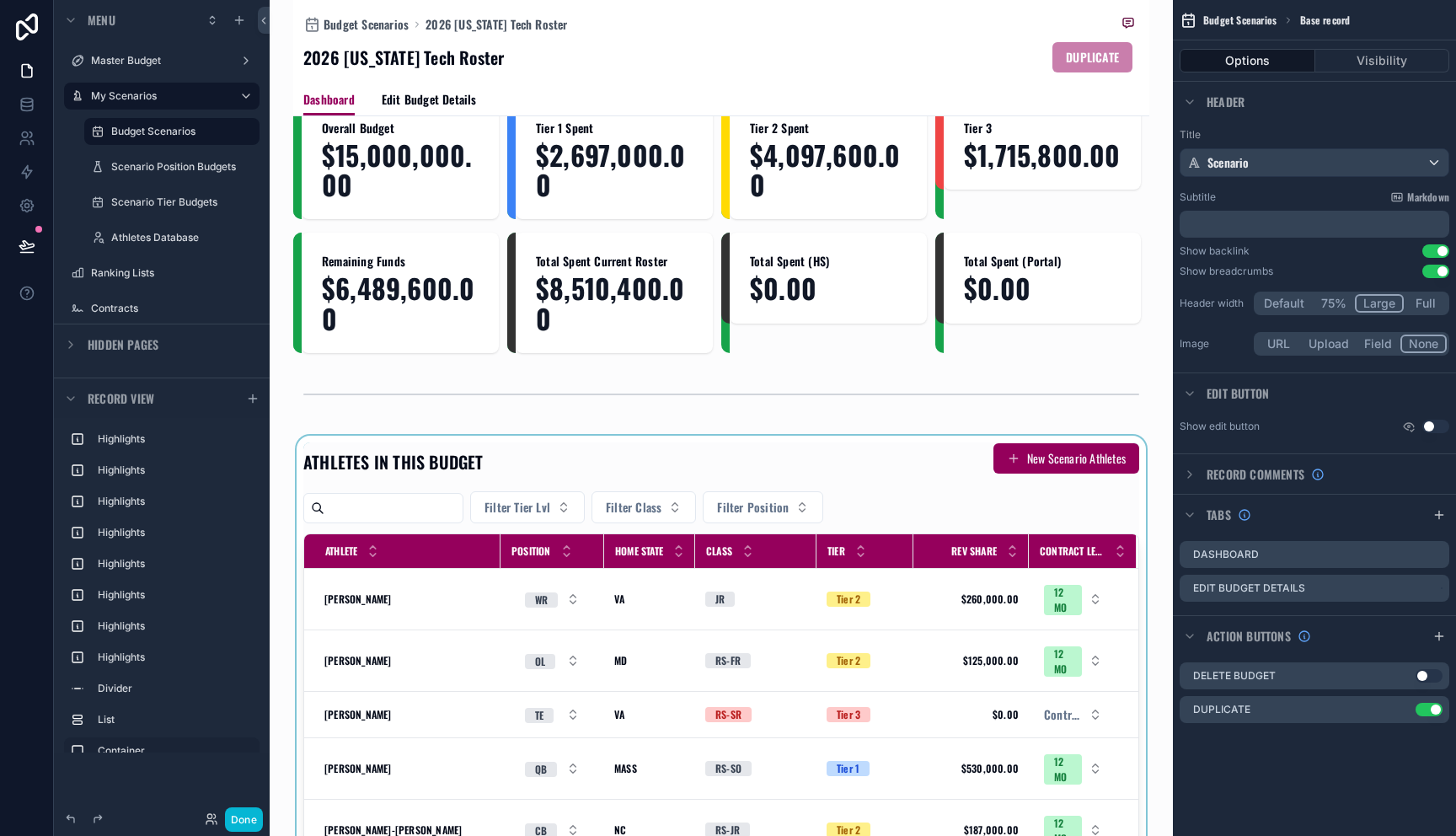
click at [806, 485] on div "scrollable content" at bounding box center [721, 802] width 856 height 733
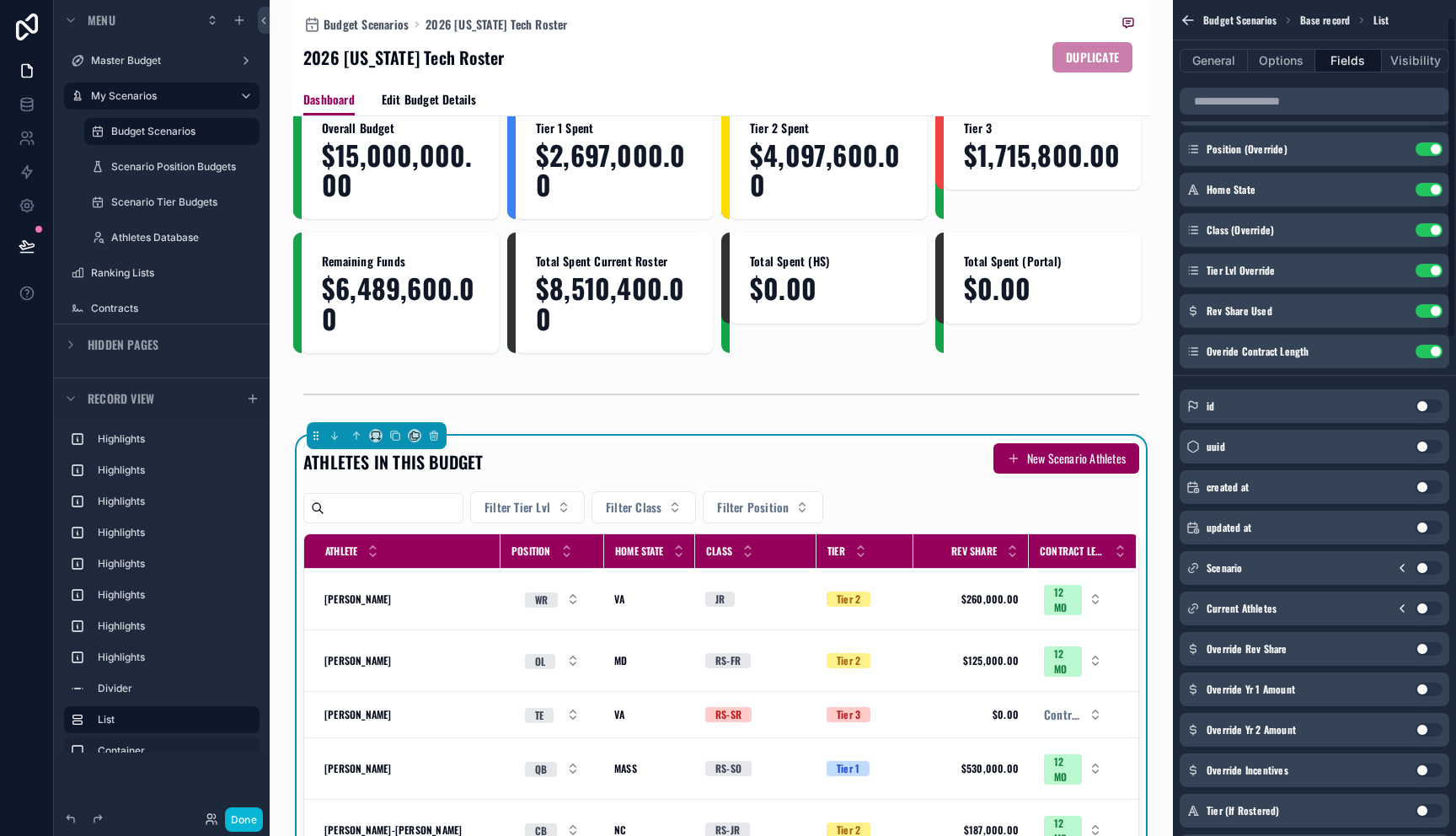
scroll to position [0, 0]
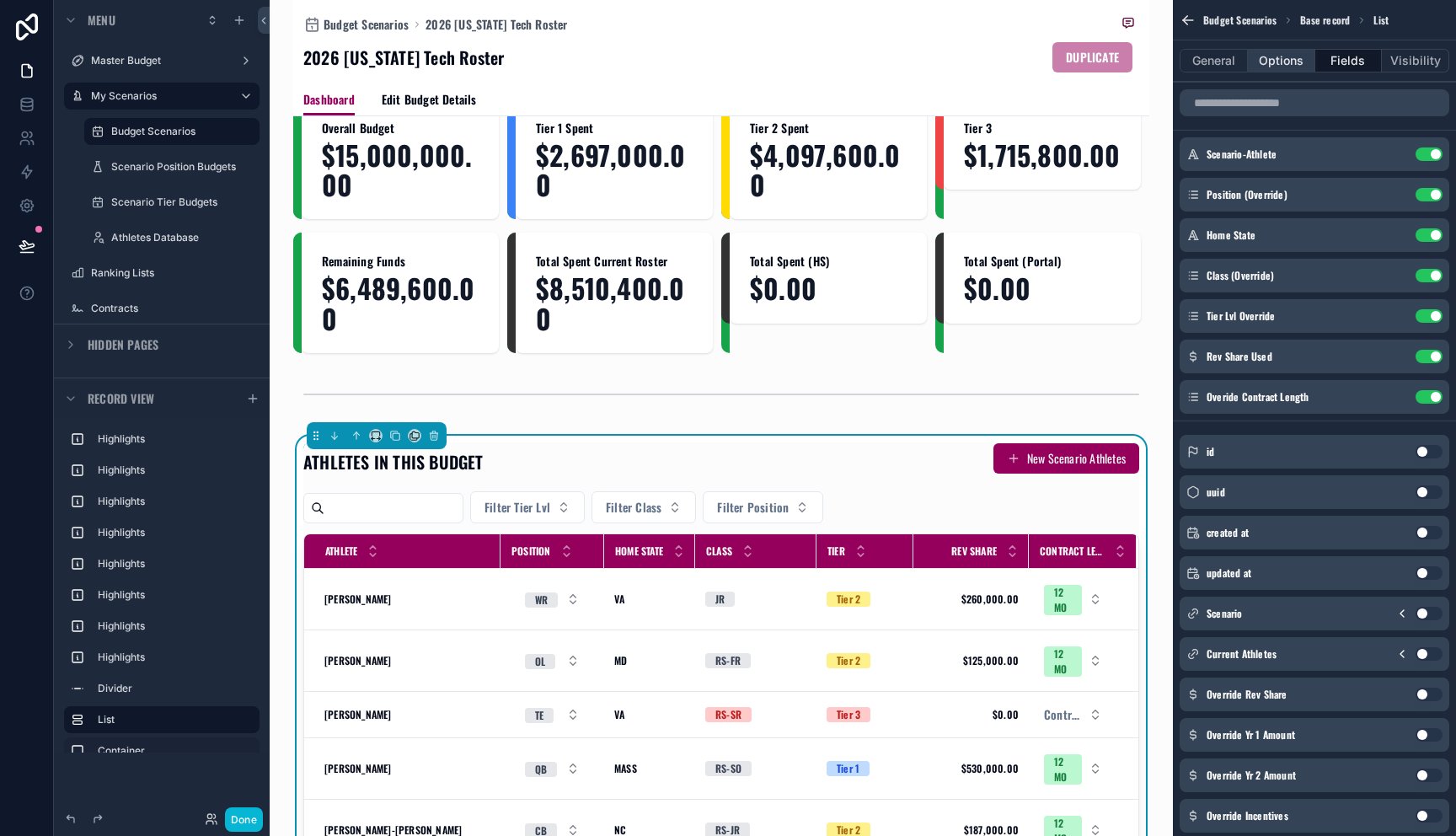
click at [1276, 65] on button "Options" at bounding box center [1281, 61] width 67 height 24
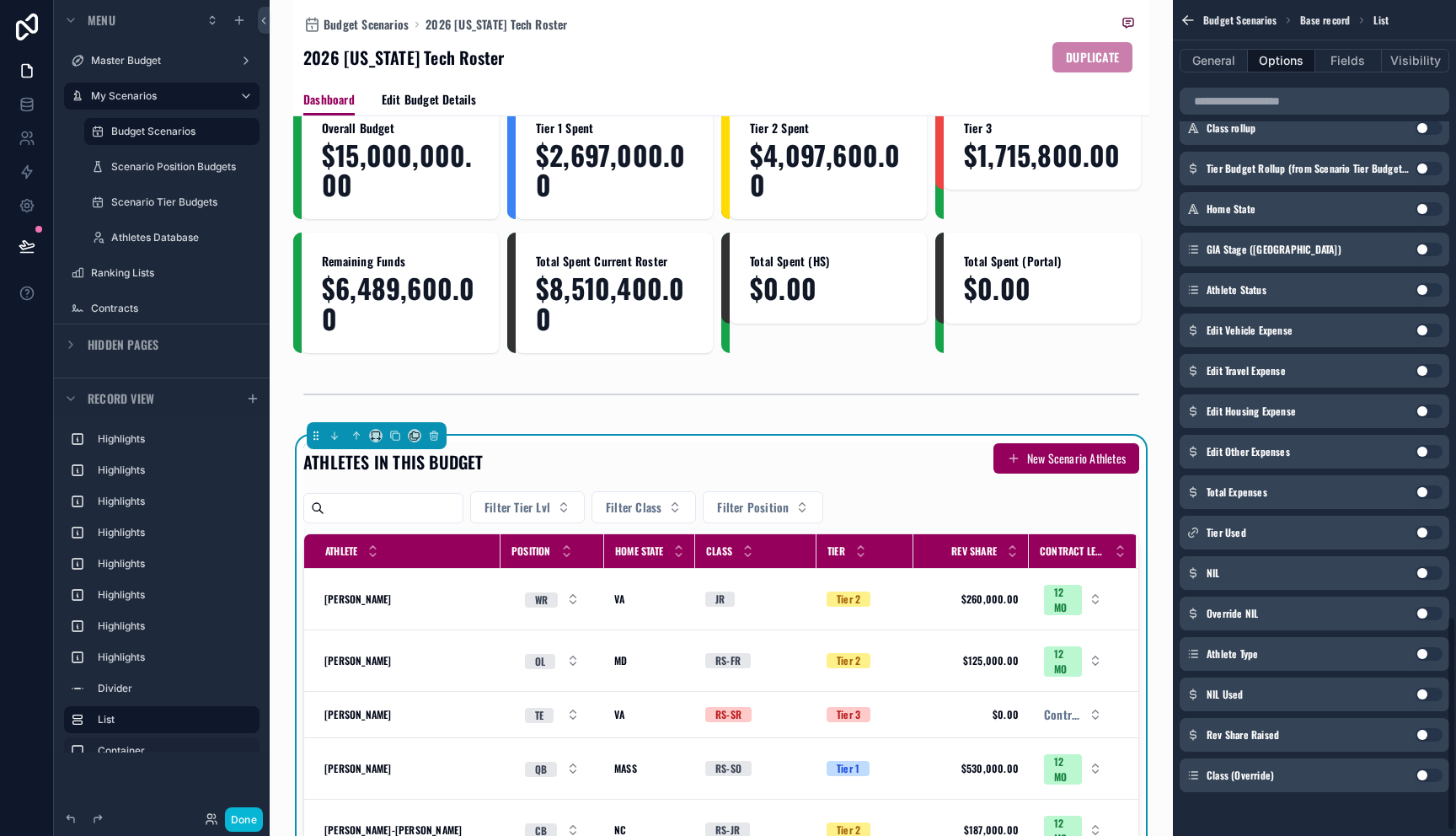
scroll to position [2403, 0]
click at [1422, 768] on button "Use setting" at bounding box center [1429, 772] width 27 height 14
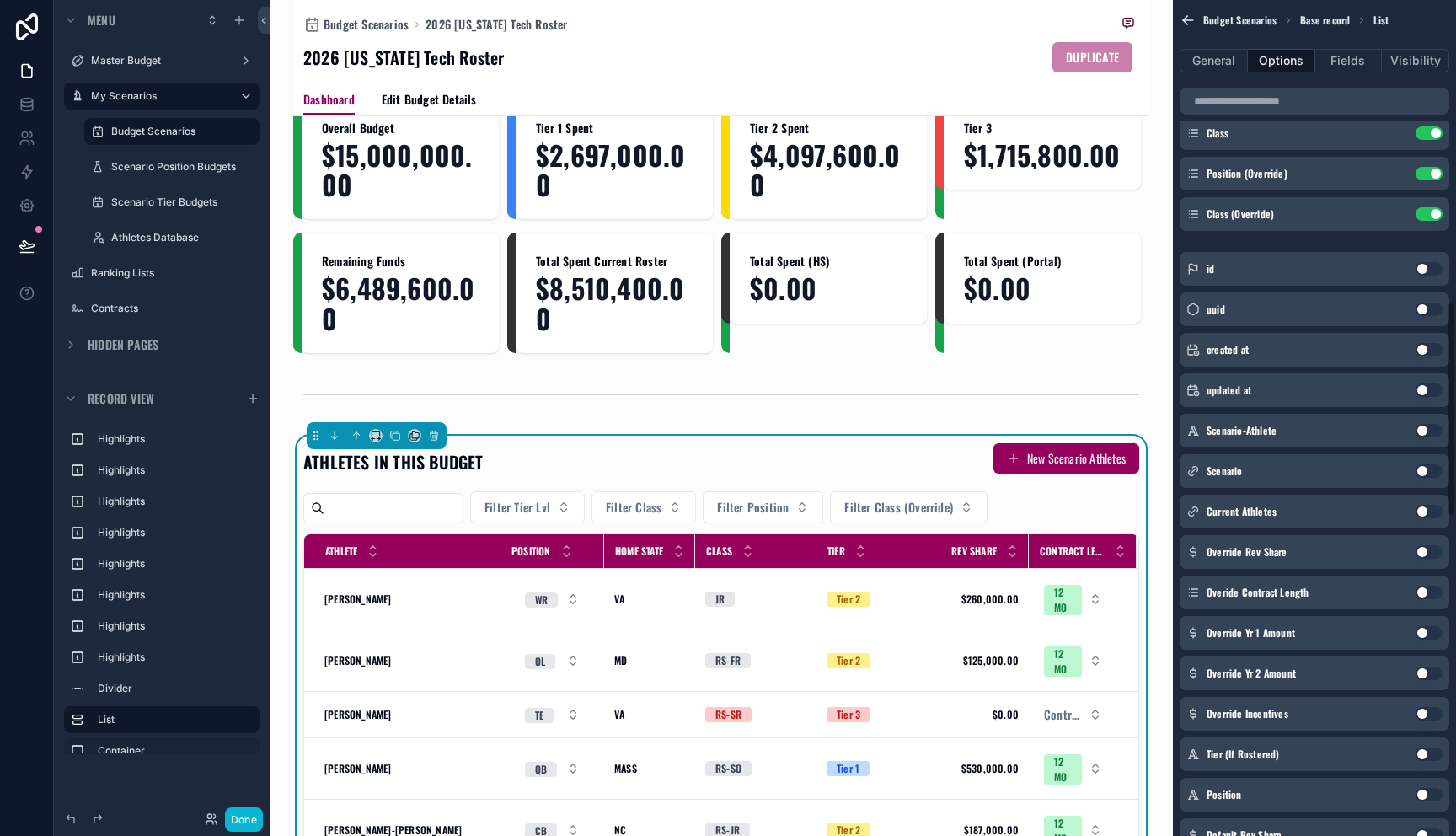
scroll to position [676, 0]
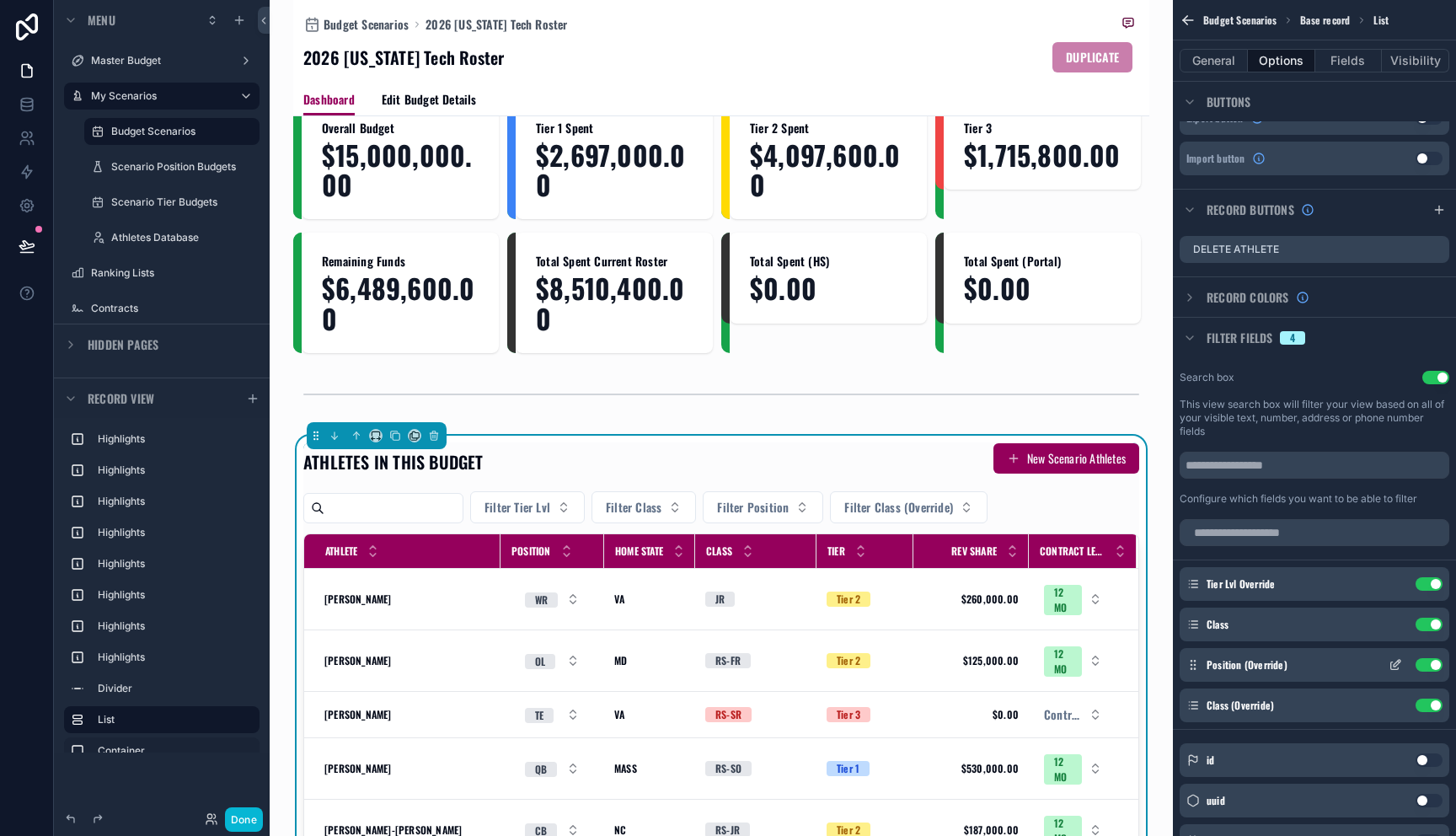
click at [1431, 665] on button "Use setting" at bounding box center [1429, 665] width 27 height 14
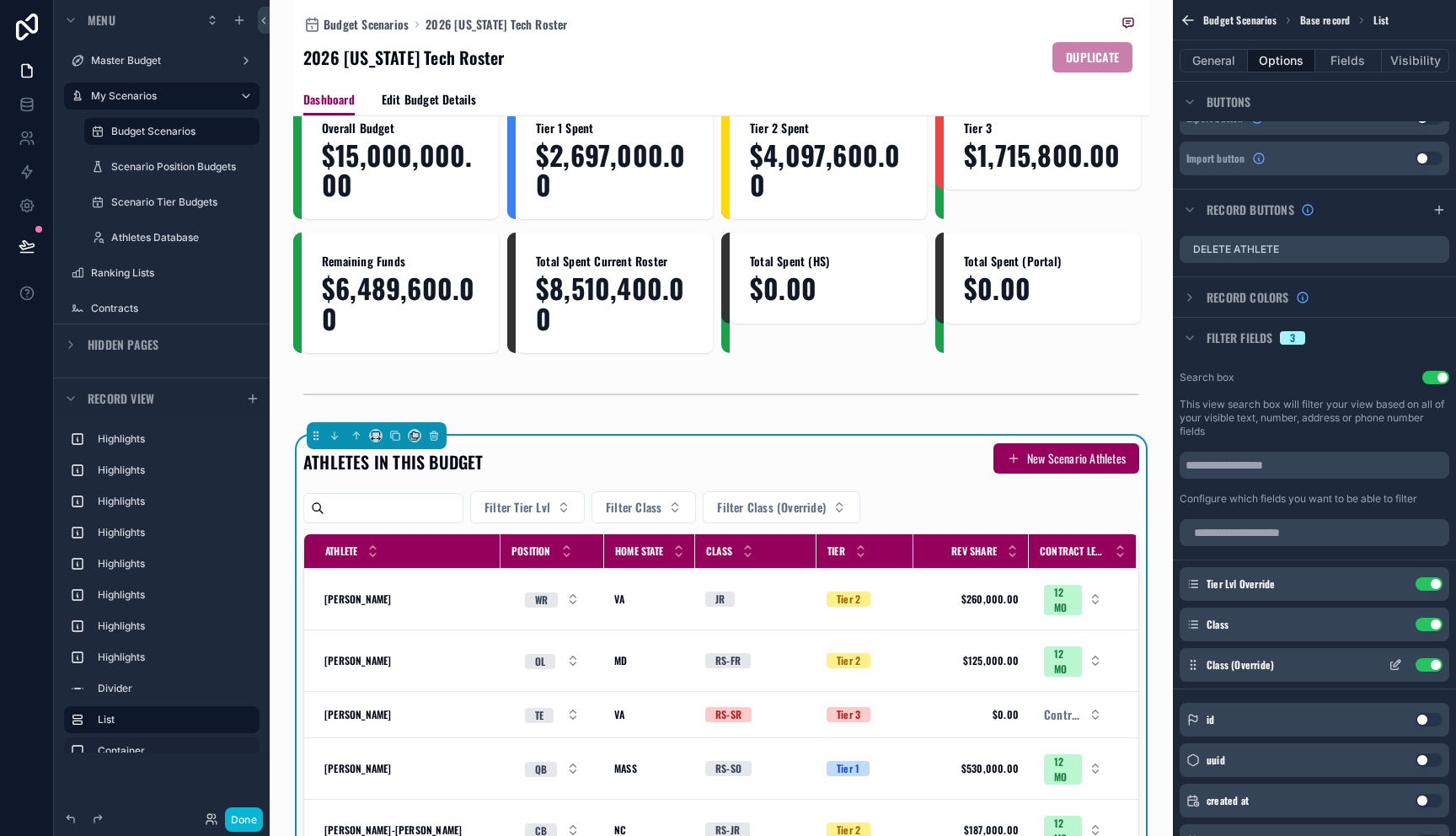
click at [1395, 666] on icon "scrollable content" at bounding box center [1396, 665] width 14 height 14
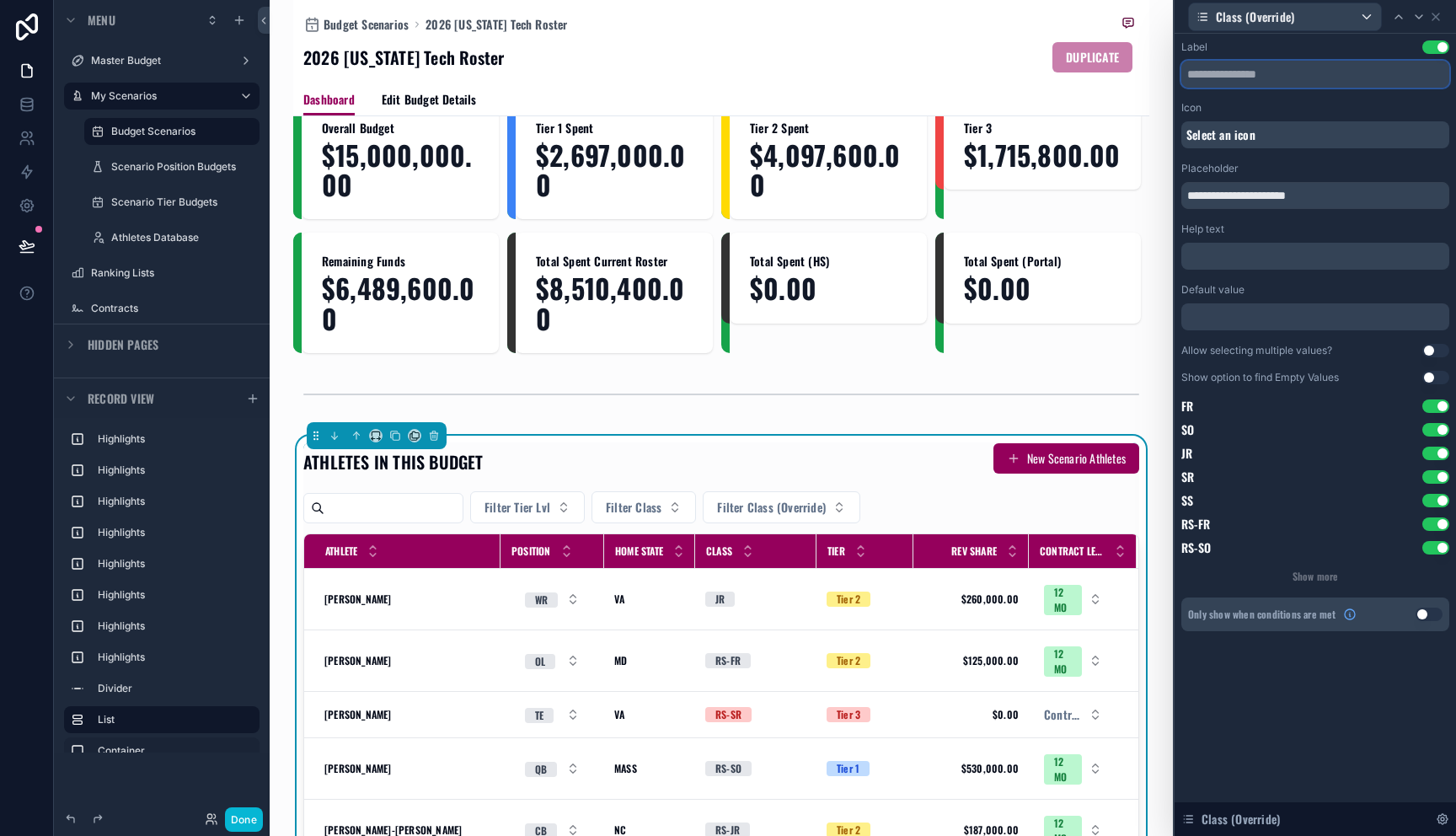
click at [1228, 77] on input "text" at bounding box center [1316, 74] width 268 height 27
type input "*"
drag, startPoint x: 1220, startPoint y: 195, endPoint x: 1116, endPoint y: 192, distance: 104.0
click at [1116, 192] on div "**********" at bounding box center [728, 418] width 1456 height 836
click at [1317, 195] on input "**********" at bounding box center [1316, 195] width 268 height 27
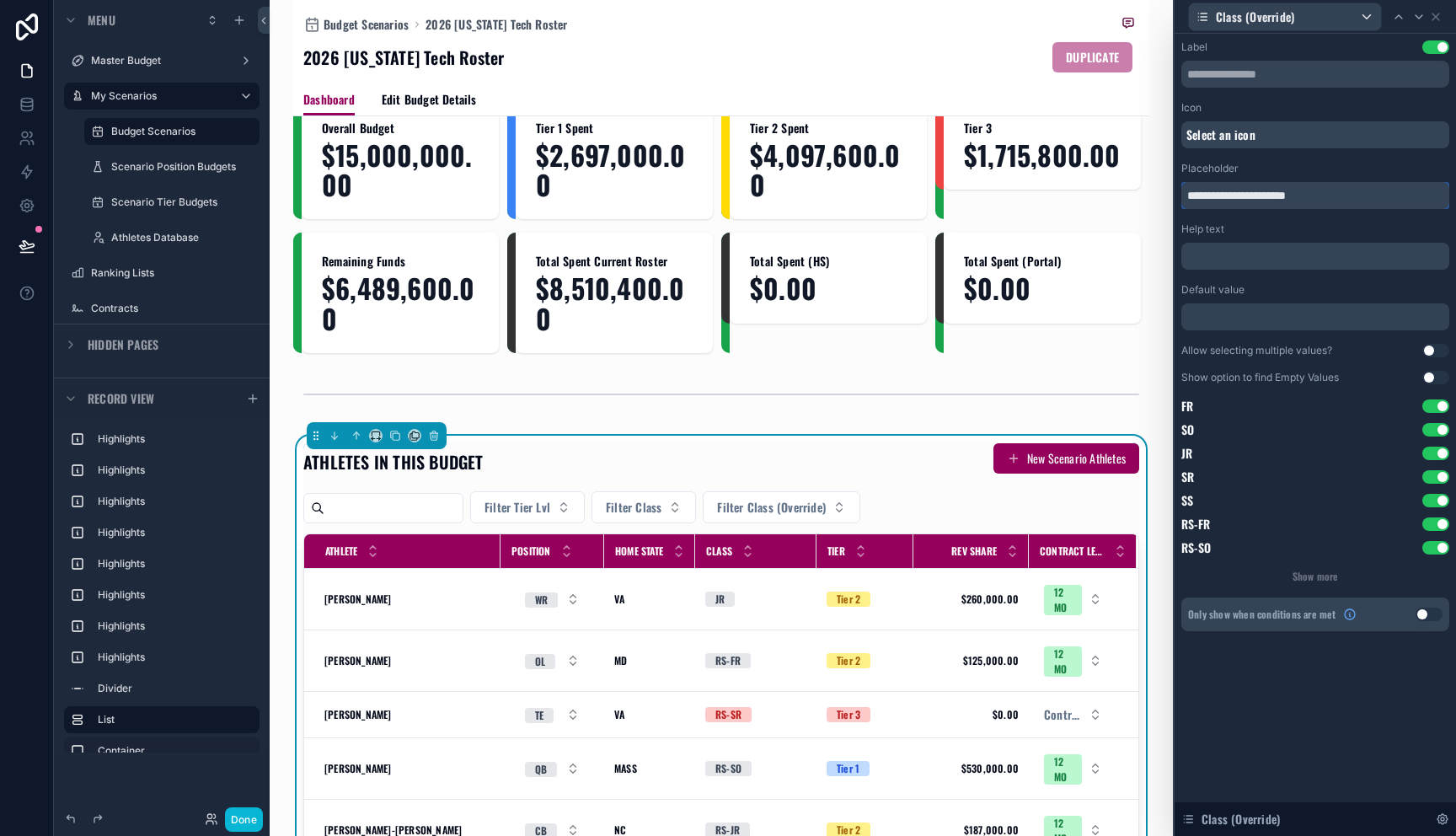
drag, startPoint x: 1346, startPoint y: 195, endPoint x: 1255, endPoint y: 194, distance: 91.0
click at [1255, 194] on input "**********" at bounding box center [1316, 195] width 268 height 27
type input "**********"
click at [1440, 18] on icon at bounding box center [1436, 17] width 14 height 14
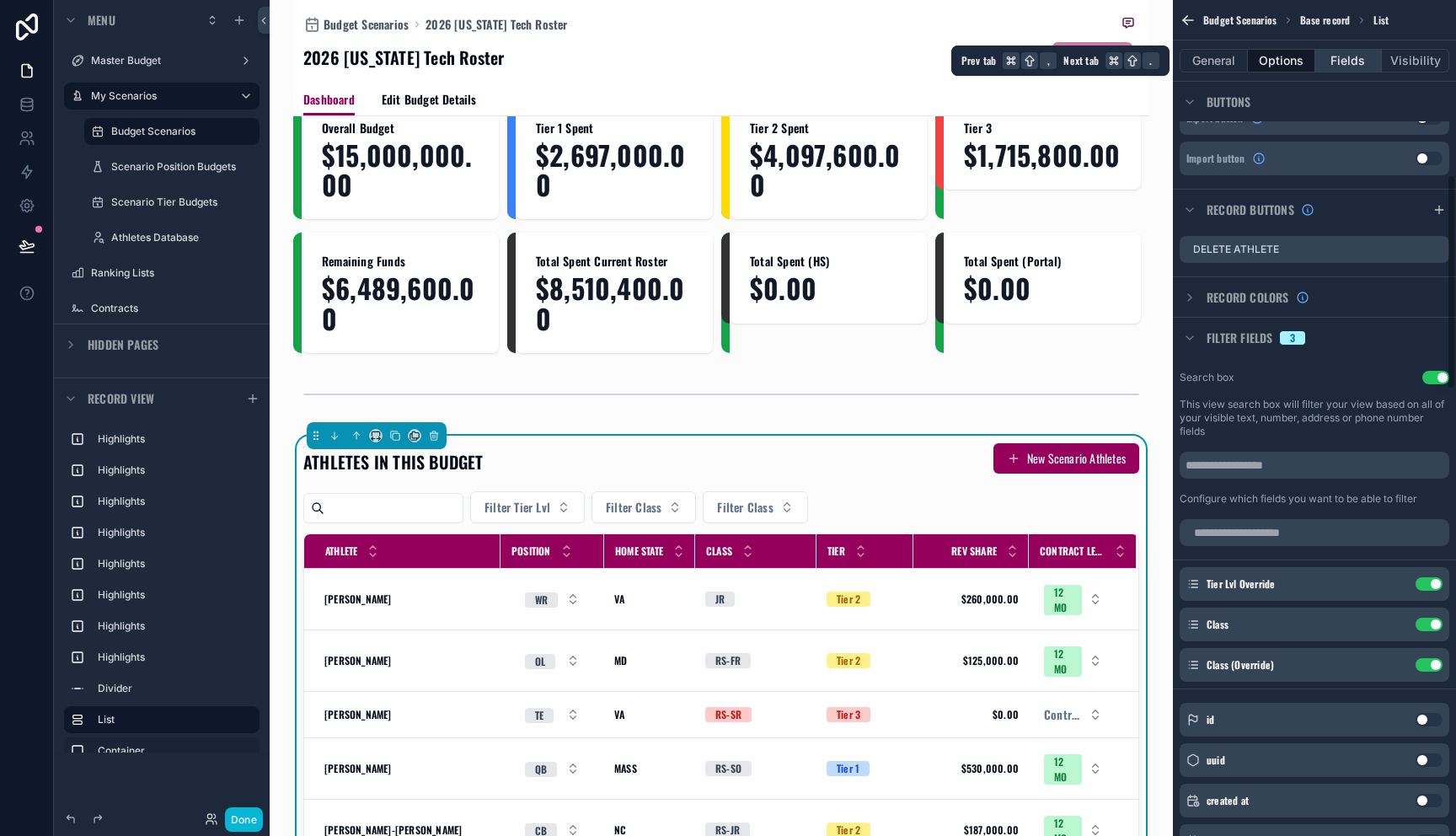
click at [1347, 57] on button "Fields" at bounding box center [1348, 61] width 67 height 24
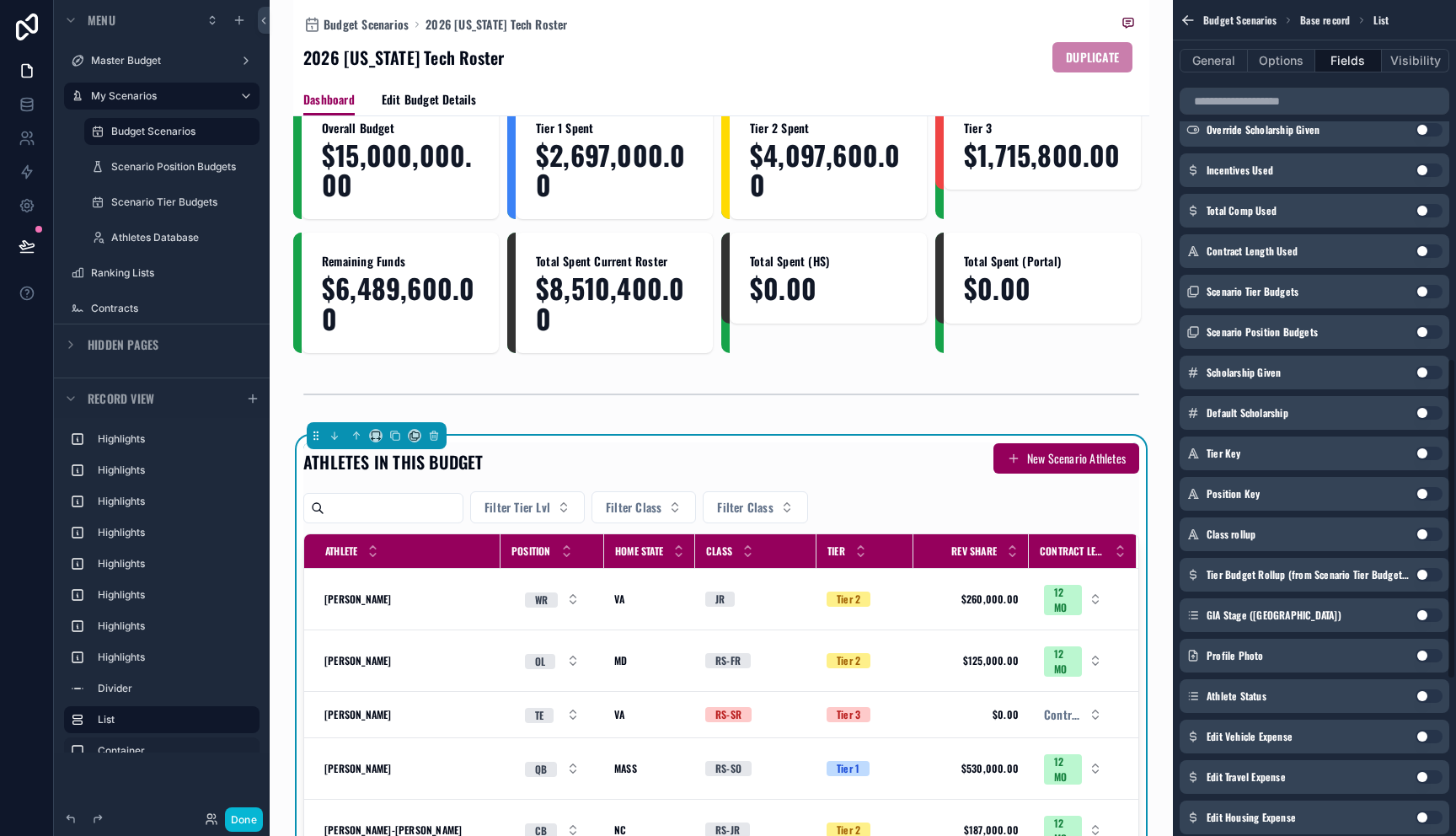
scroll to position [934, 0]
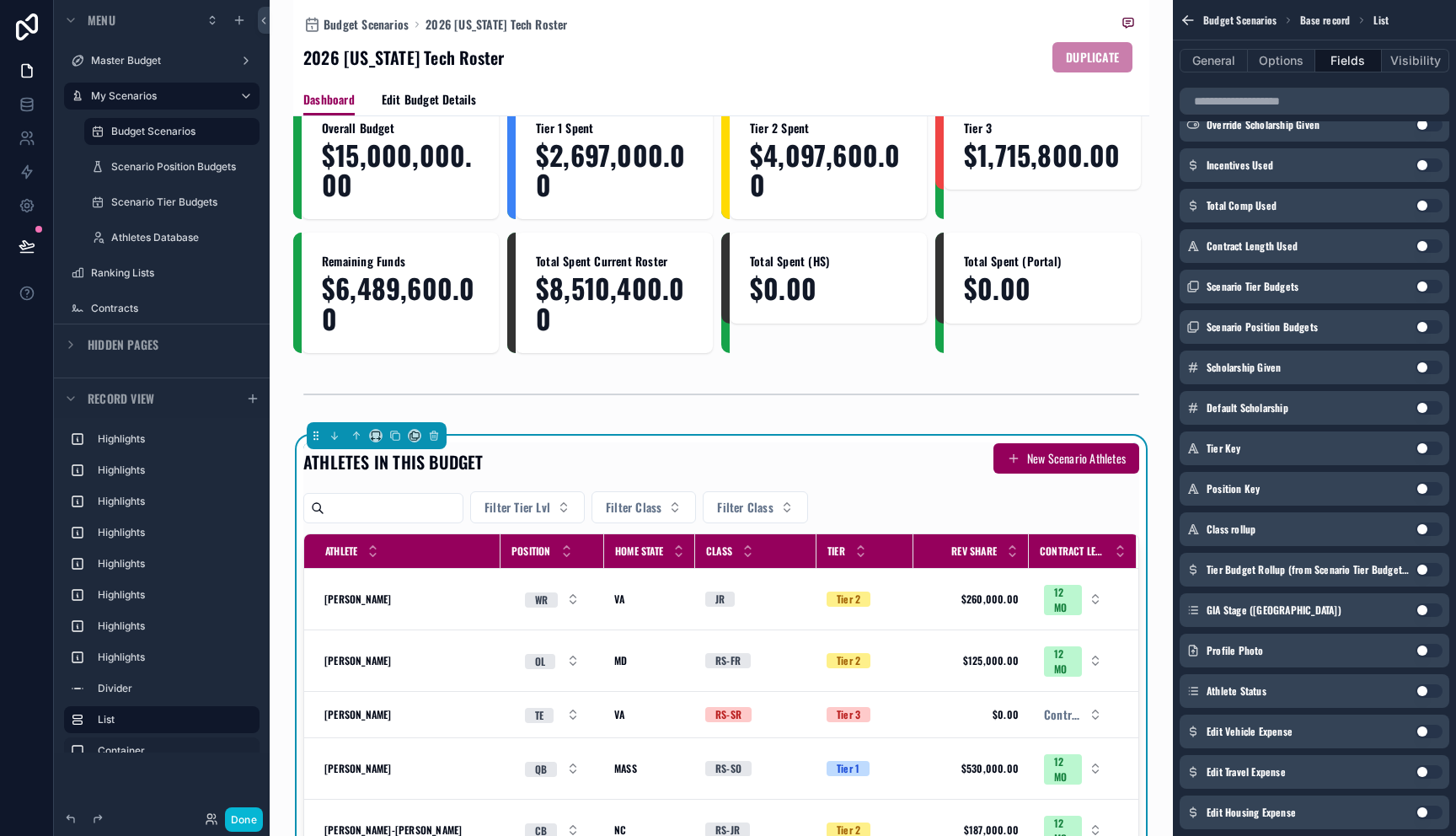
click at [1423, 614] on button "Use setting" at bounding box center [1429, 610] width 27 height 14
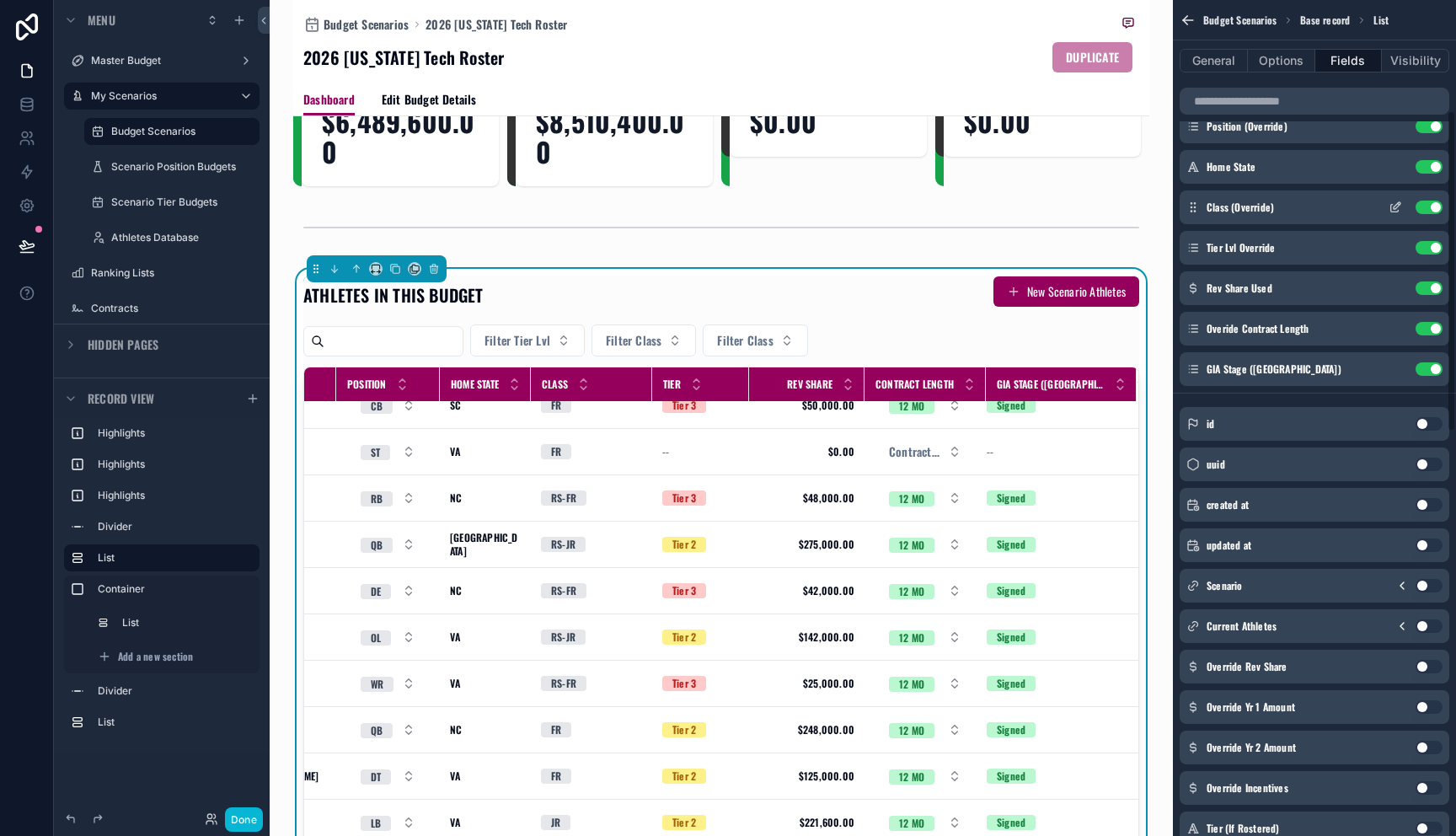
scroll to position [0, 0]
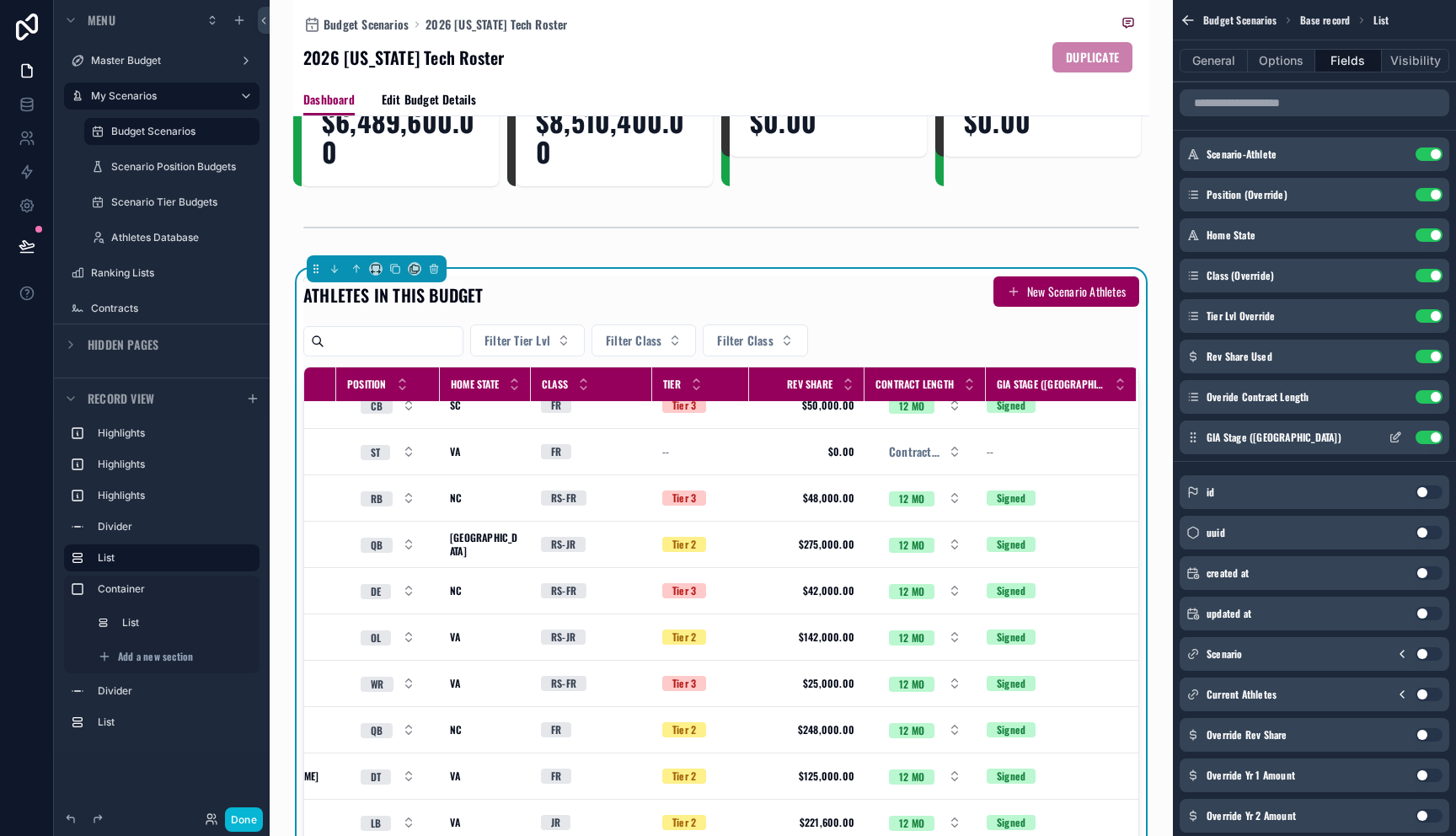
click at [1398, 435] on icon "scrollable content" at bounding box center [1397, 435] width 7 height 7
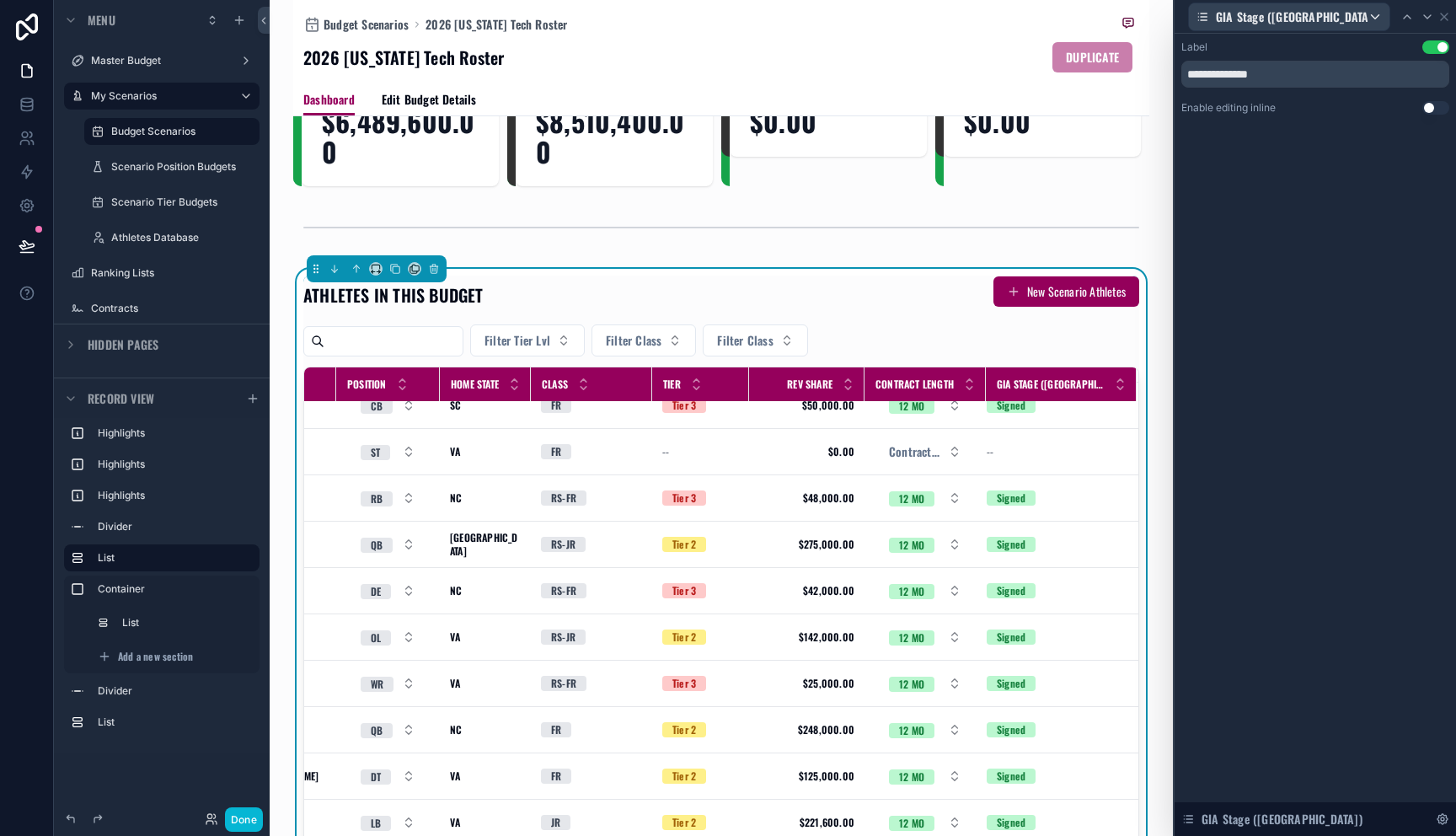
click at [1434, 112] on button "Use setting" at bounding box center [1436, 108] width 27 height 14
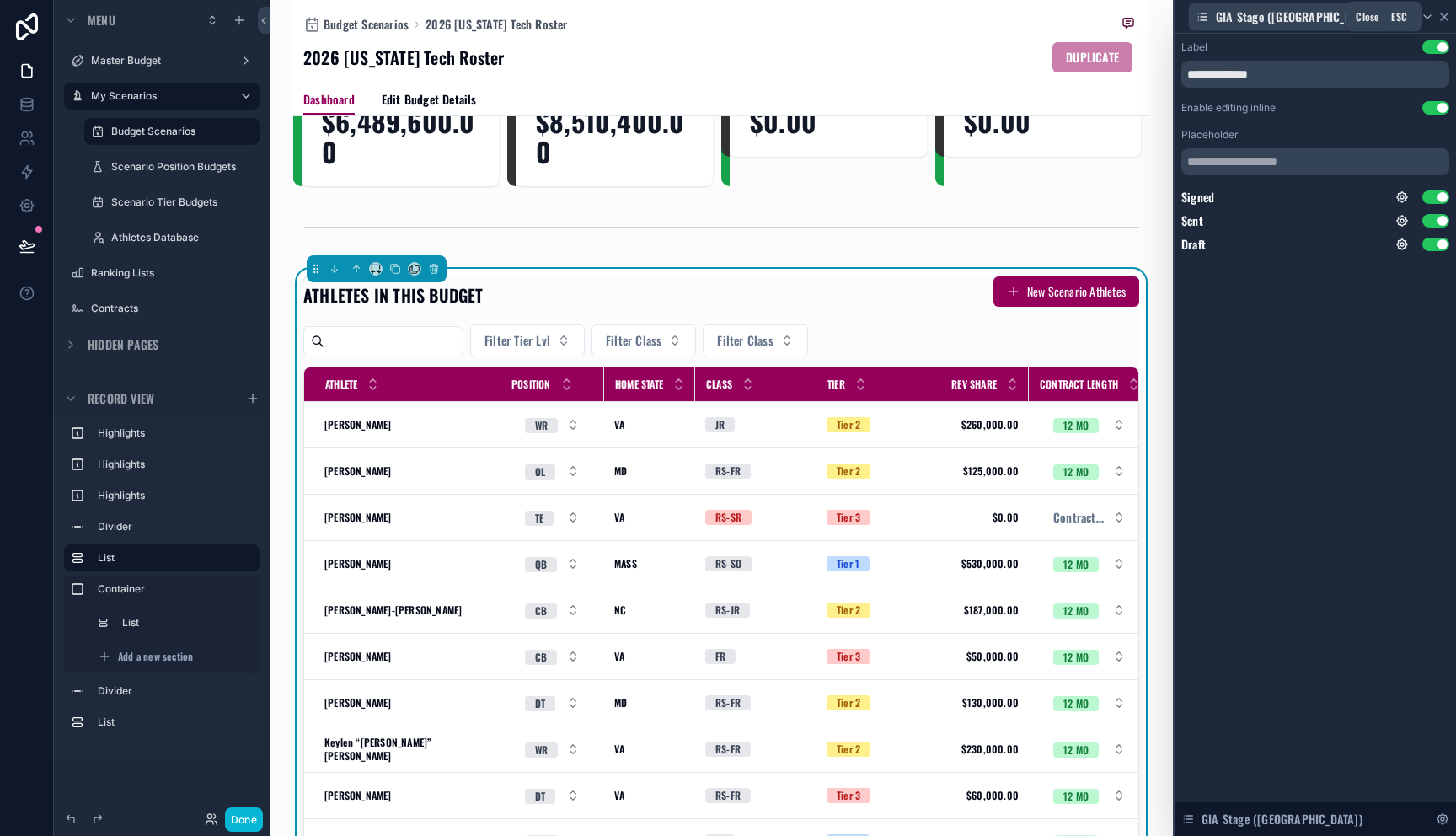
click at [1441, 19] on icon at bounding box center [1444, 17] width 7 height 7
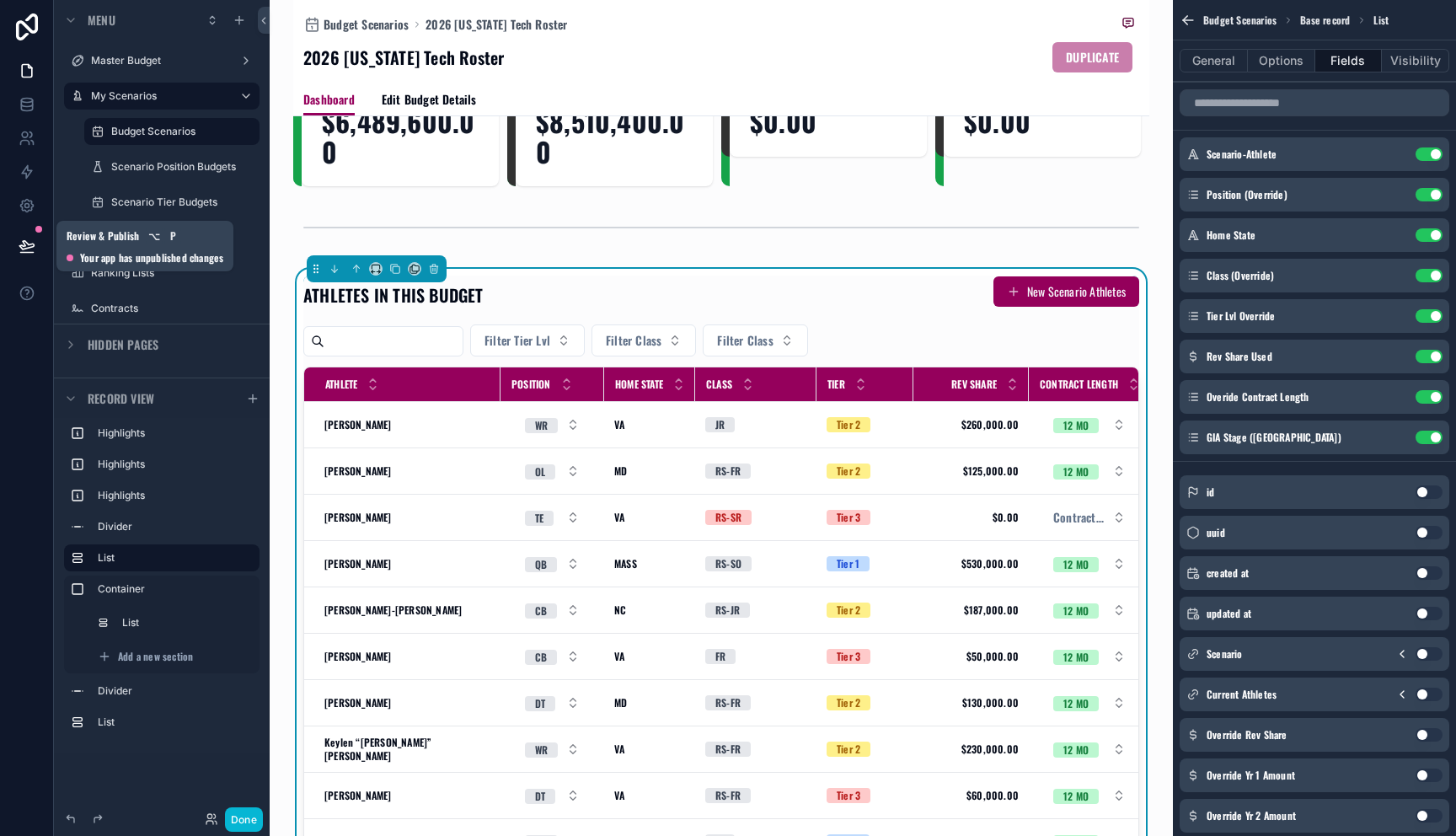
click at [21, 236] on button at bounding box center [27, 246] width 37 height 48
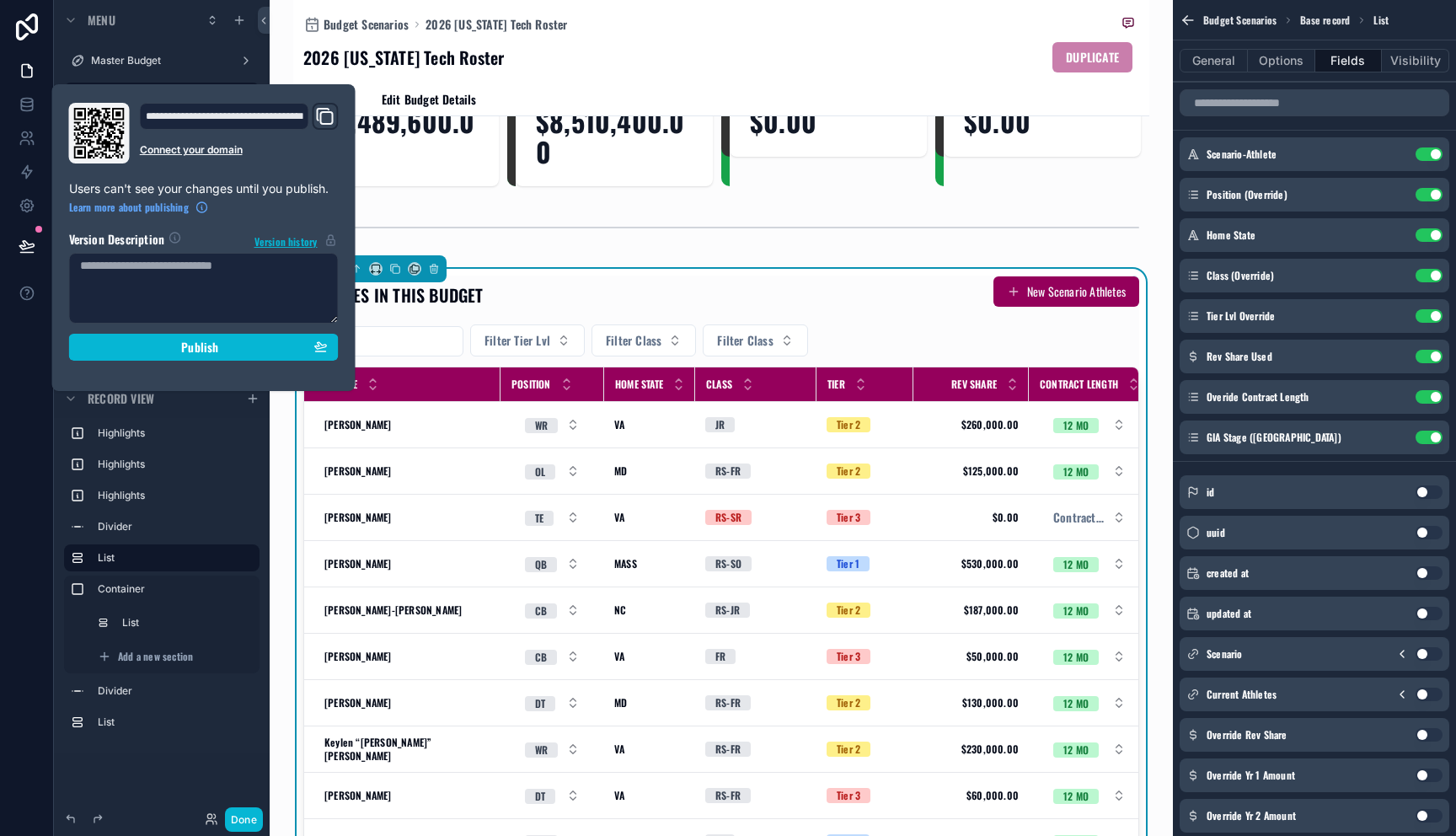
click at [157, 330] on section "Version Description Version history Publish" at bounding box center [204, 290] width 270 height 140
click at [156, 345] on div "Publish" at bounding box center [204, 347] width 248 height 15
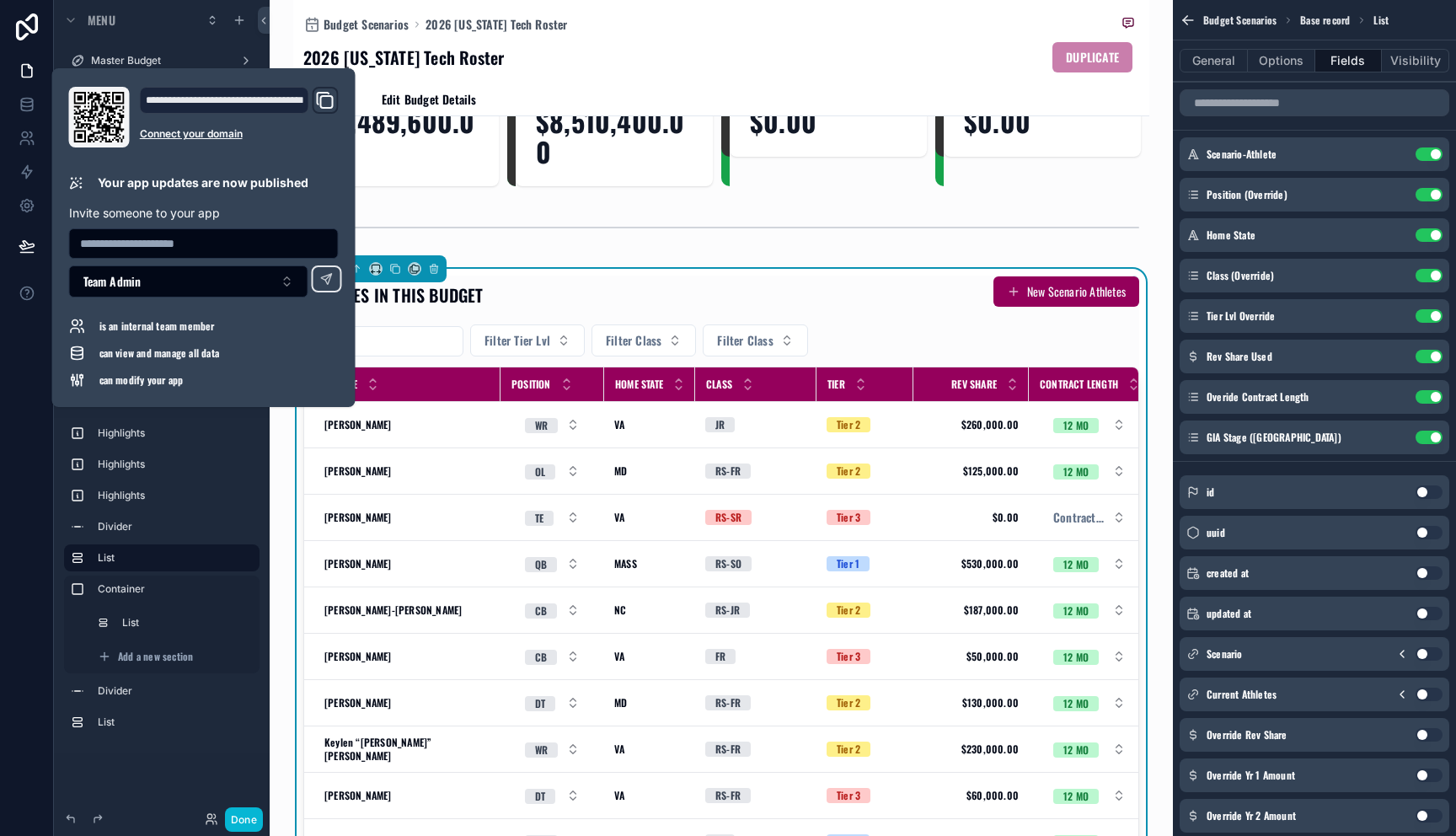
click at [538, 251] on div "scrollable content" at bounding box center [721, 227] width 856 height 56
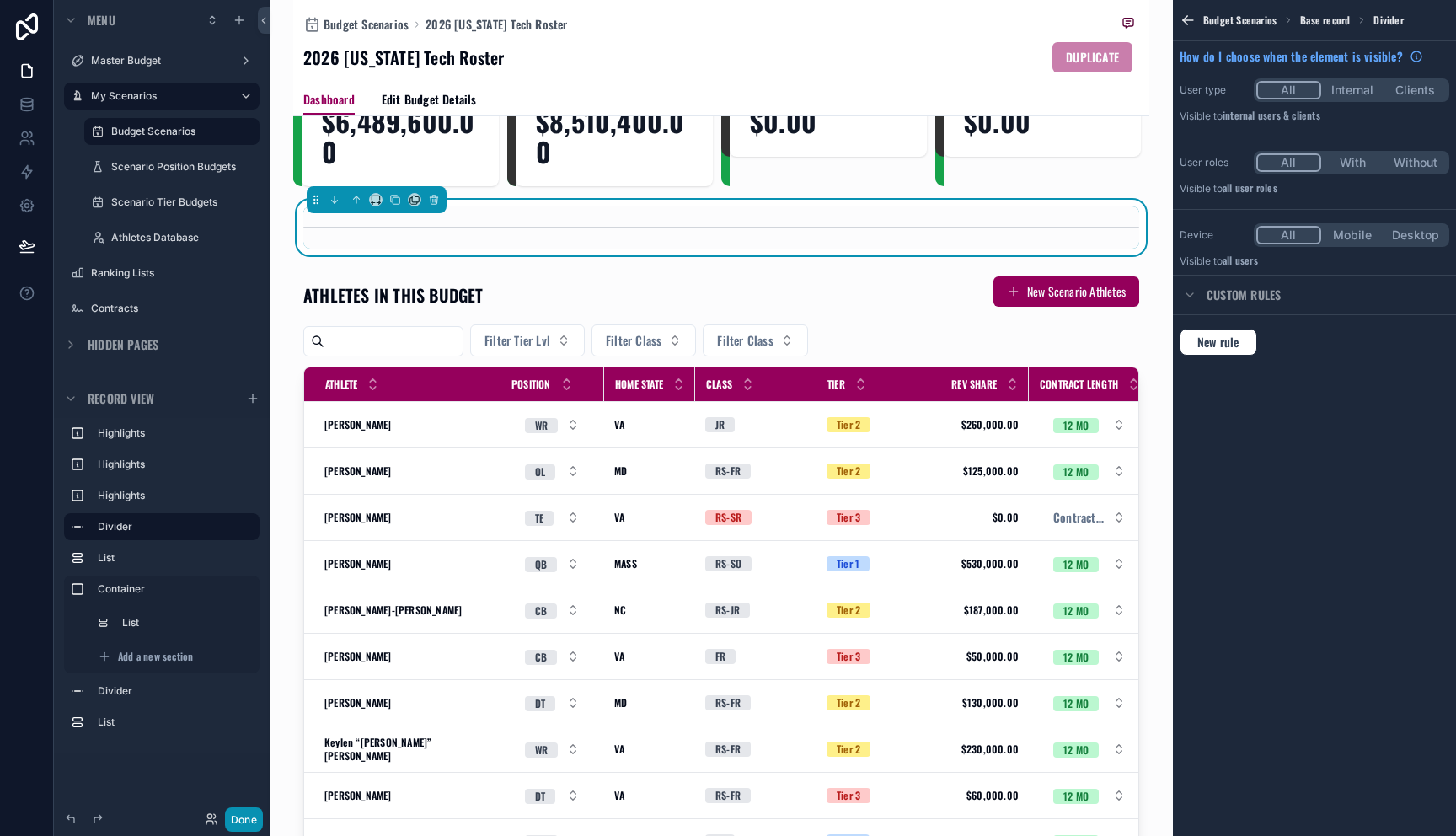
click at [247, 814] on button "Done" at bounding box center [244, 819] width 38 height 25
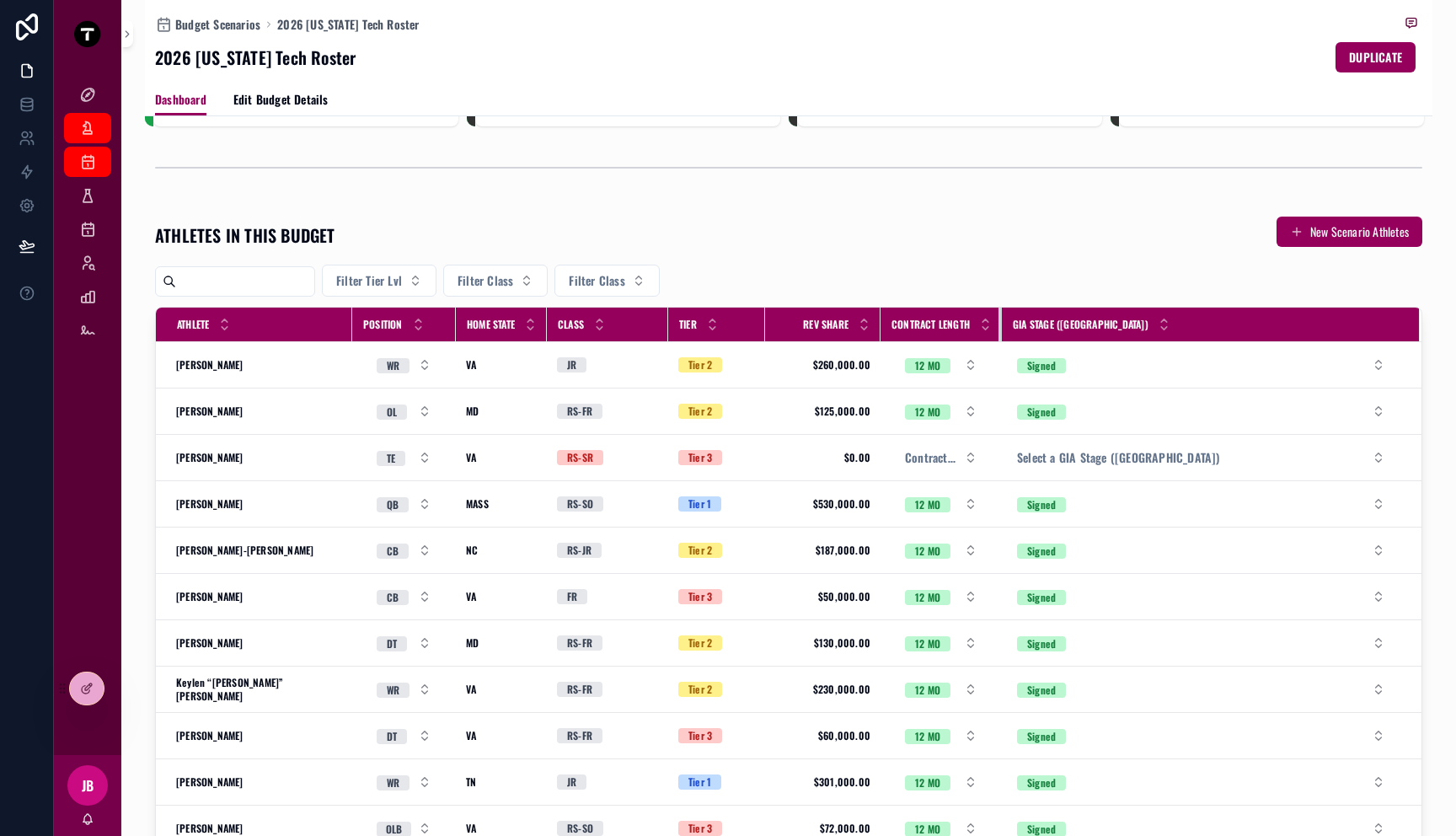
drag, startPoint x: 987, startPoint y: 322, endPoint x: 1028, endPoint y: 324, distance: 41.0
click at [1032, 323] on tr "Athlete Position Home State Class Tier Rev Share Contract Length GIA Stage (OR)" at bounding box center [789, 324] width 1266 height 35
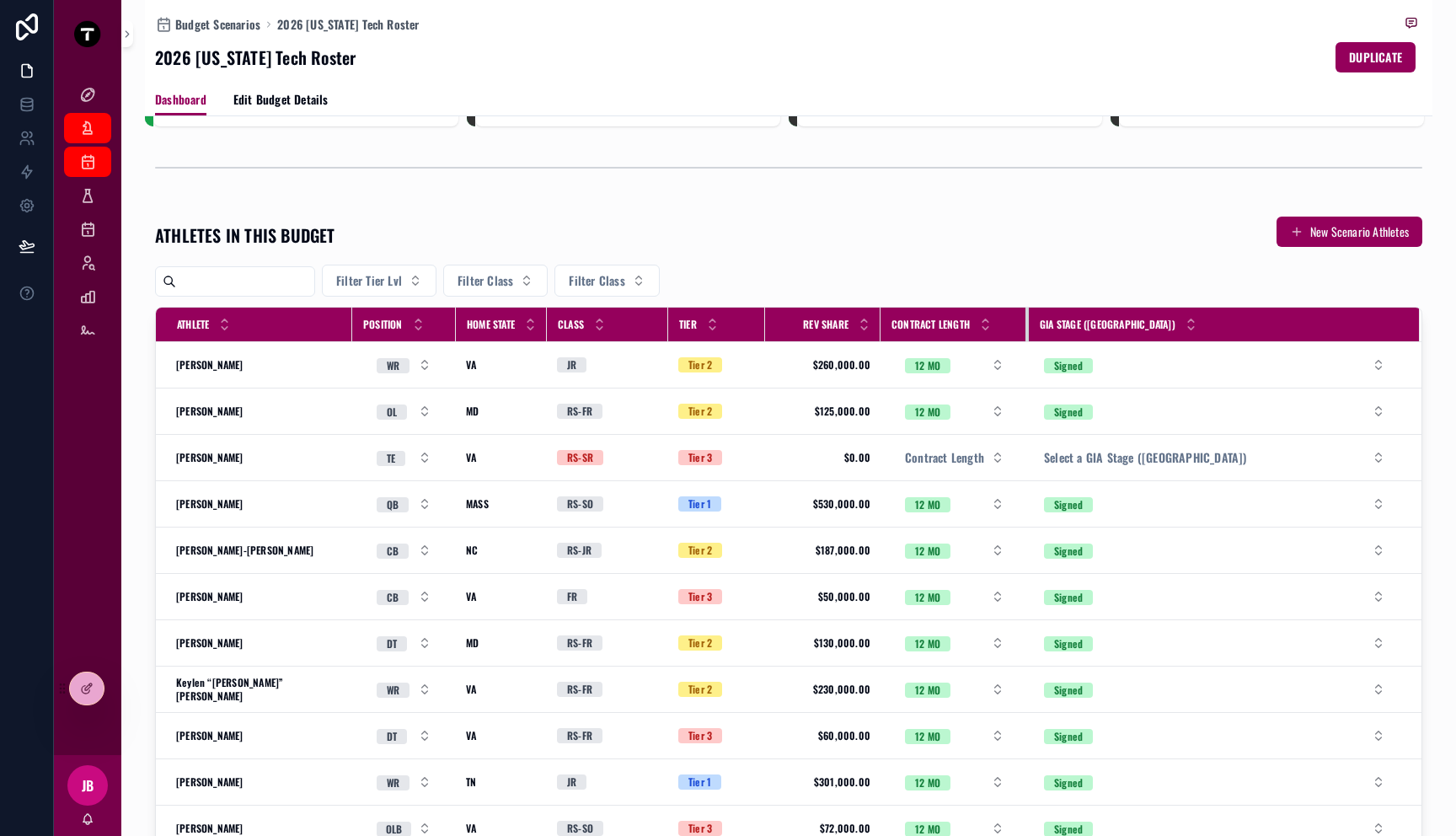
drag, startPoint x: 991, startPoint y: 329, endPoint x: 1027, endPoint y: 328, distance: 36.0
click at [1027, 328] on tr "Athlete Position Home State Class Tier Rev Share Contract Length GIA Stage (OR)" at bounding box center [789, 324] width 1266 height 35
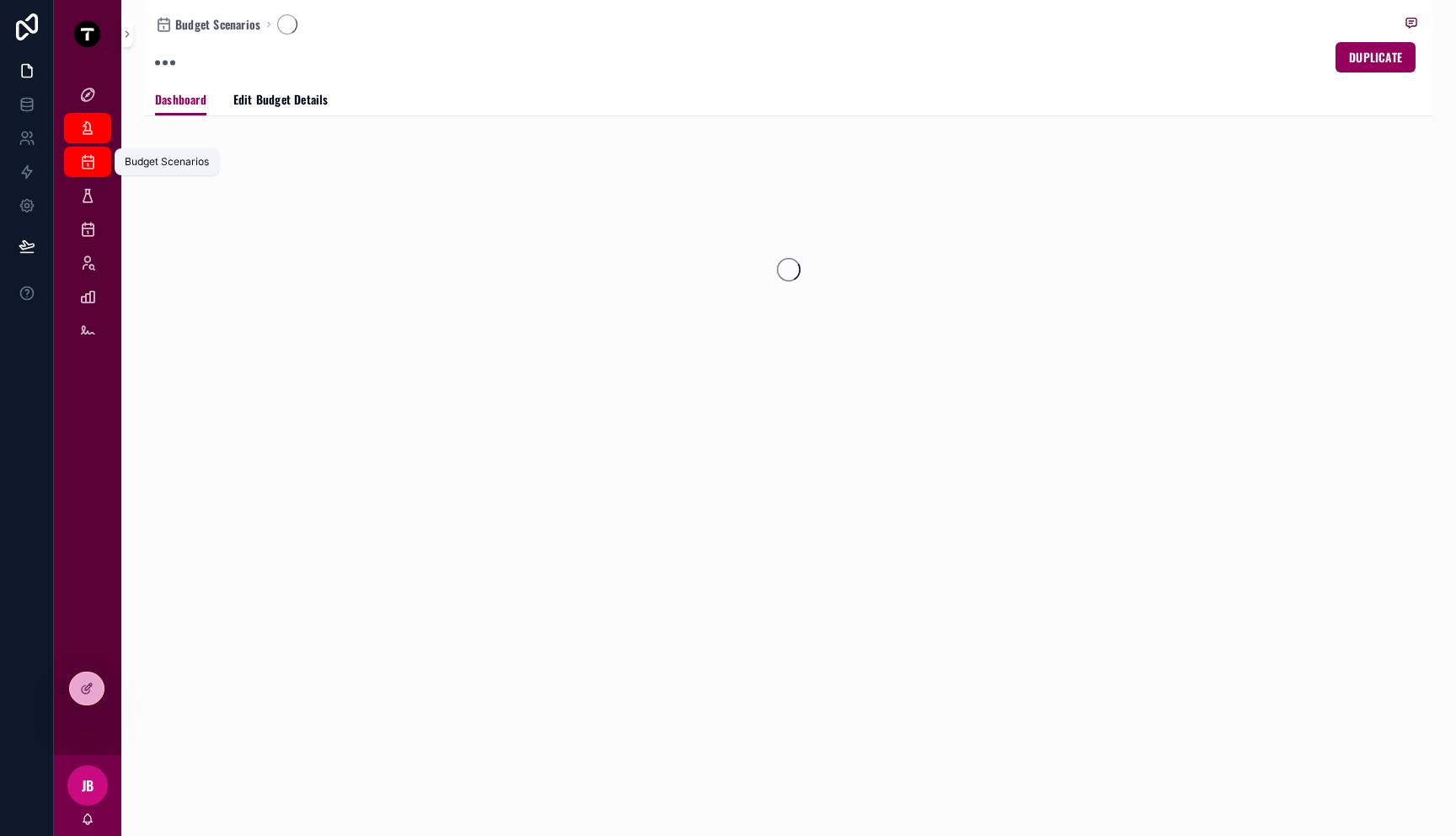
click at [82, 161] on icon "scrollable content" at bounding box center [87, 162] width 17 height 17
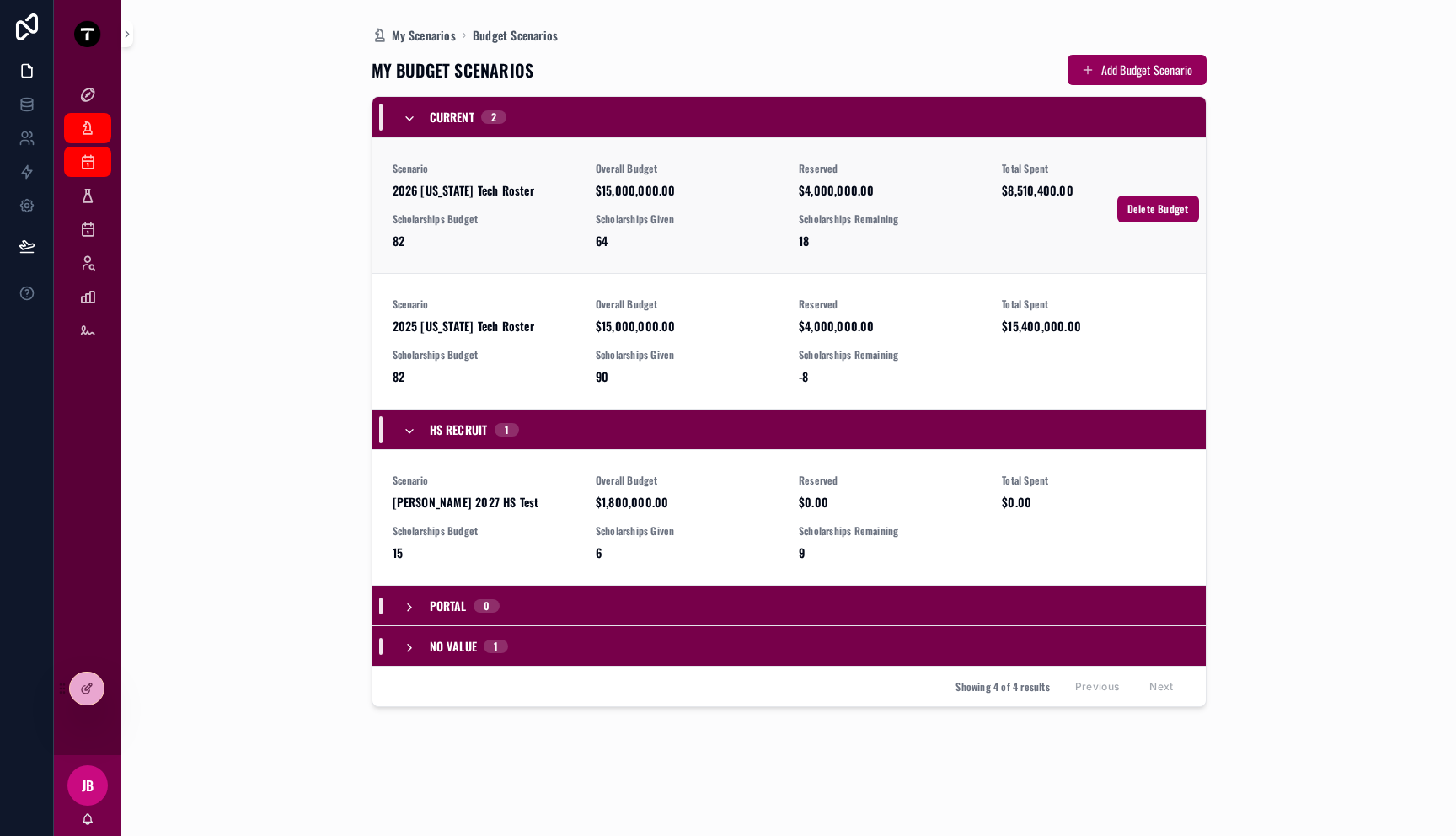
click at [452, 198] on span "2026 [US_STATE] Tech Roster" at bounding box center [484, 190] width 183 height 17
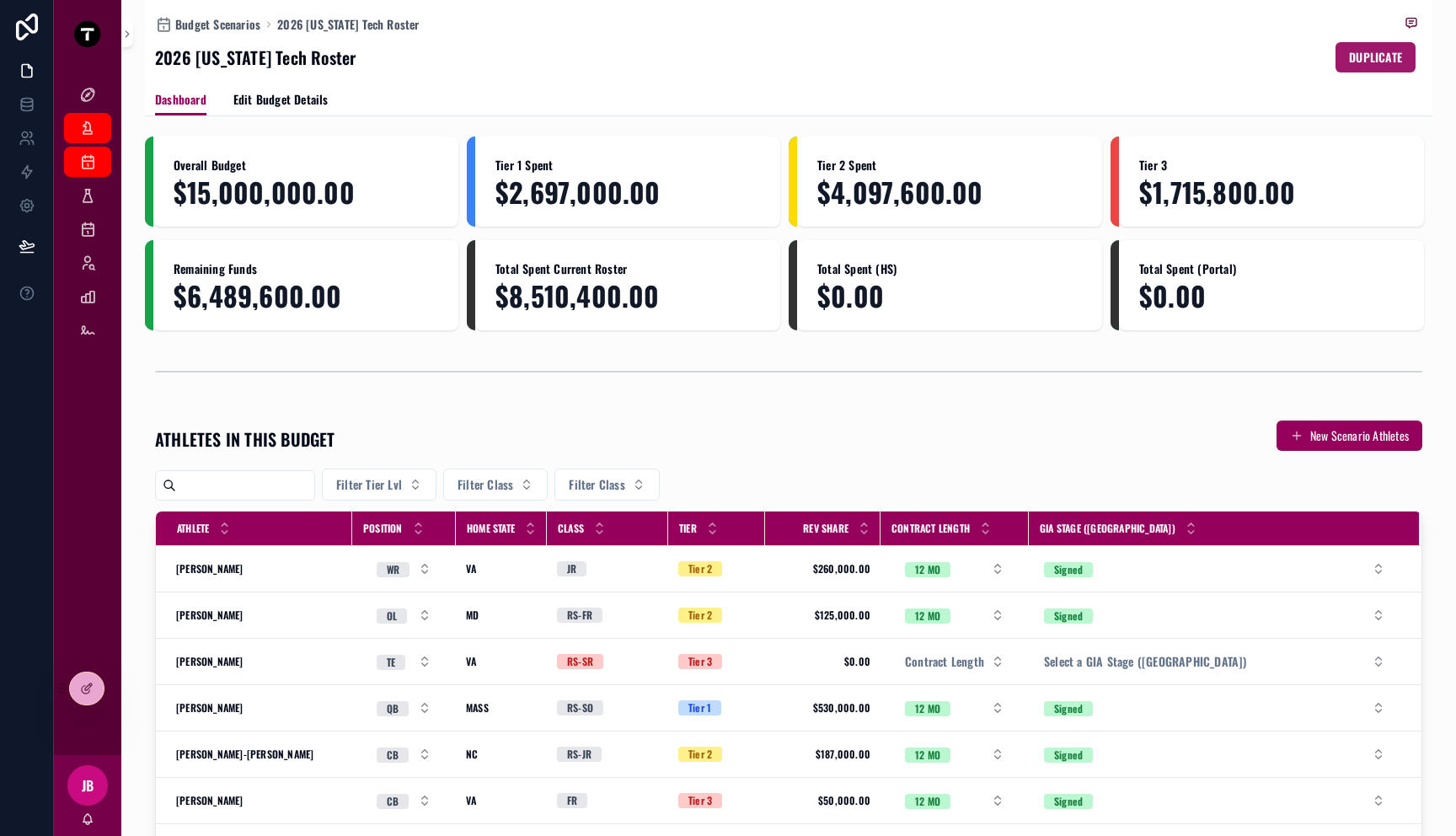
click at [1349, 55] on span "DUPLICATE" at bounding box center [1375, 58] width 53 height 17
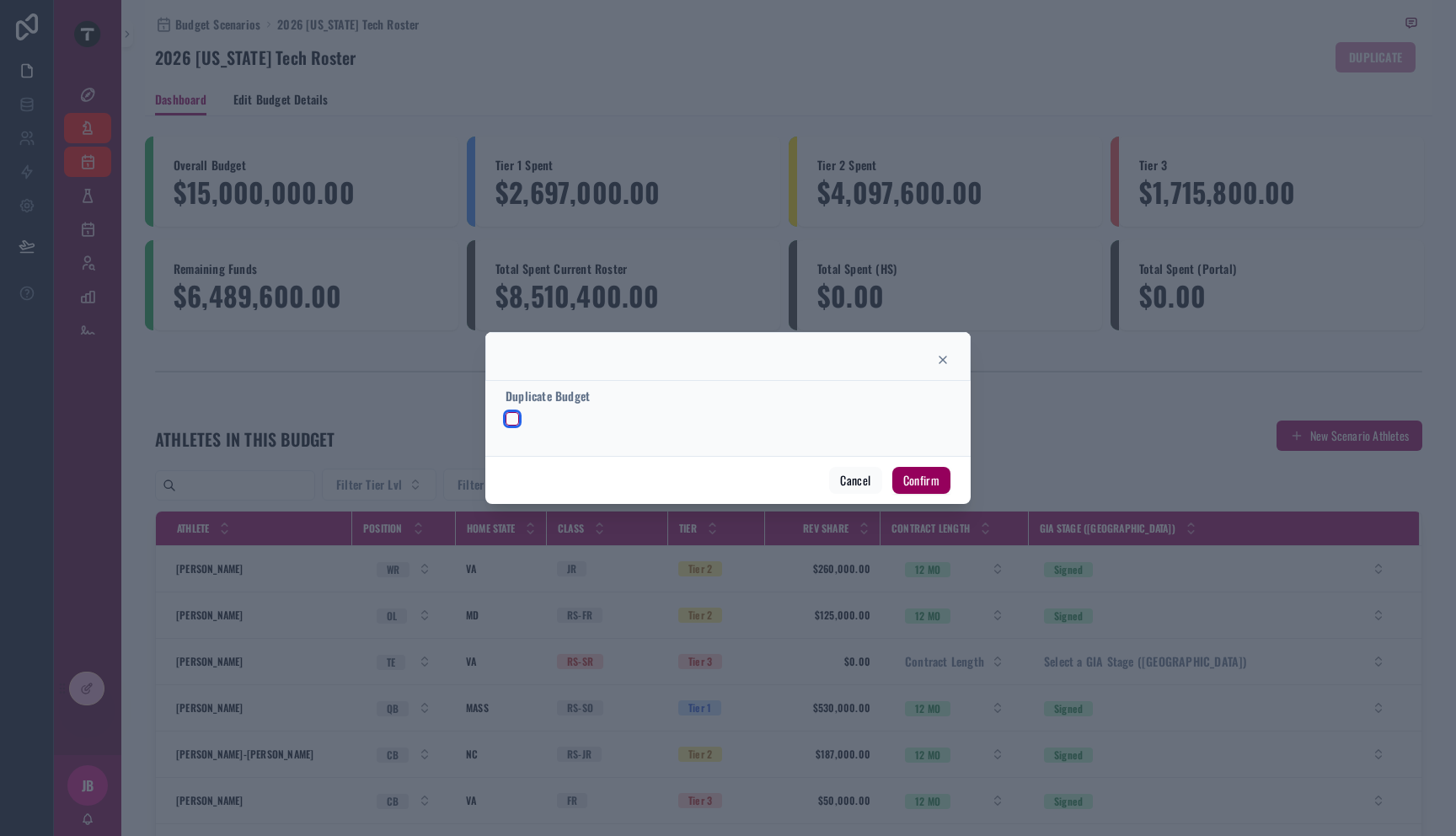
click at [518, 423] on button "button" at bounding box center [513, 418] width 14 height 14
click at [919, 479] on button "Confirm" at bounding box center [921, 480] width 58 height 27
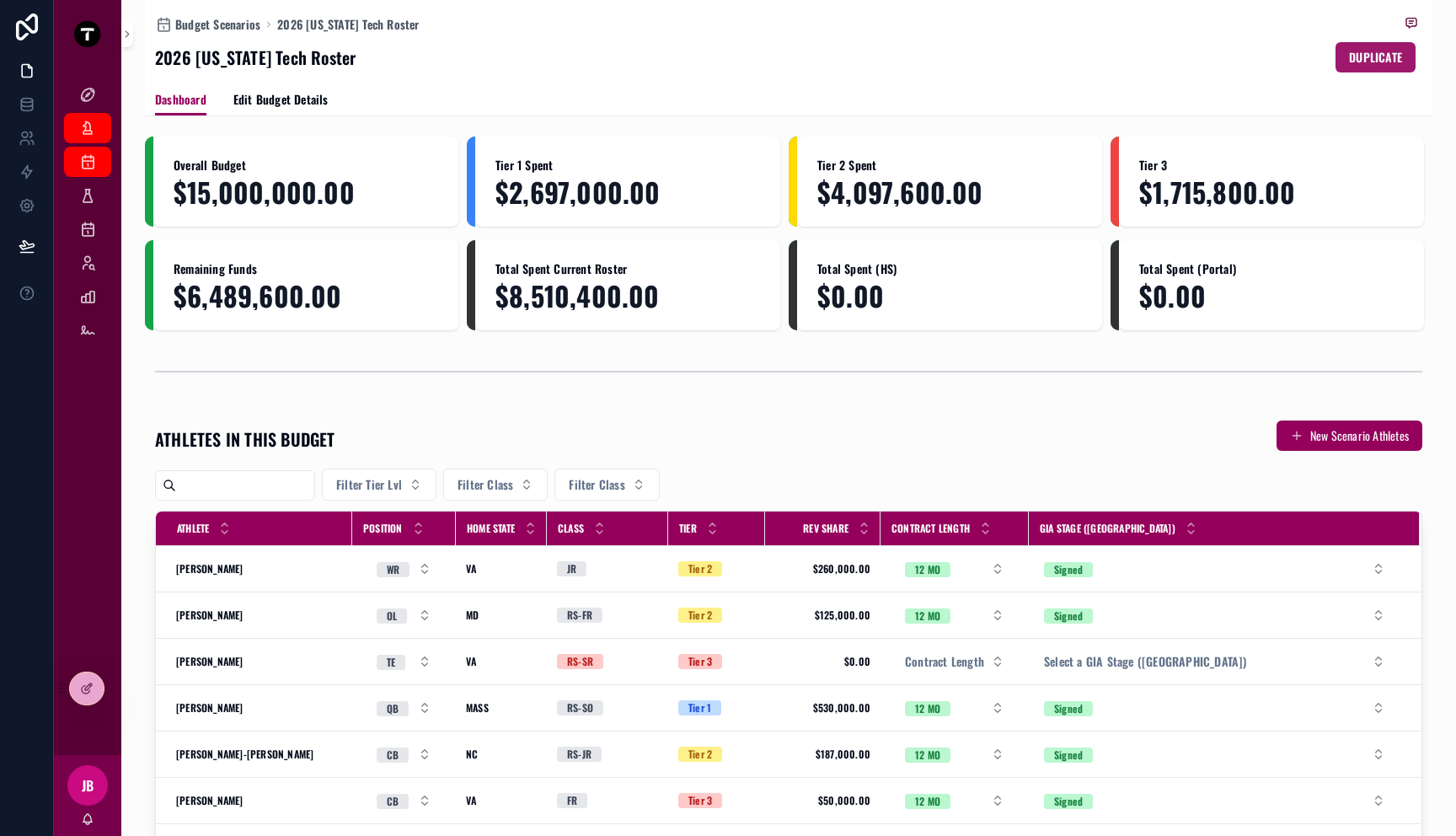
click at [1367, 53] on span "DUPLICATE" at bounding box center [1375, 58] width 53 height 17
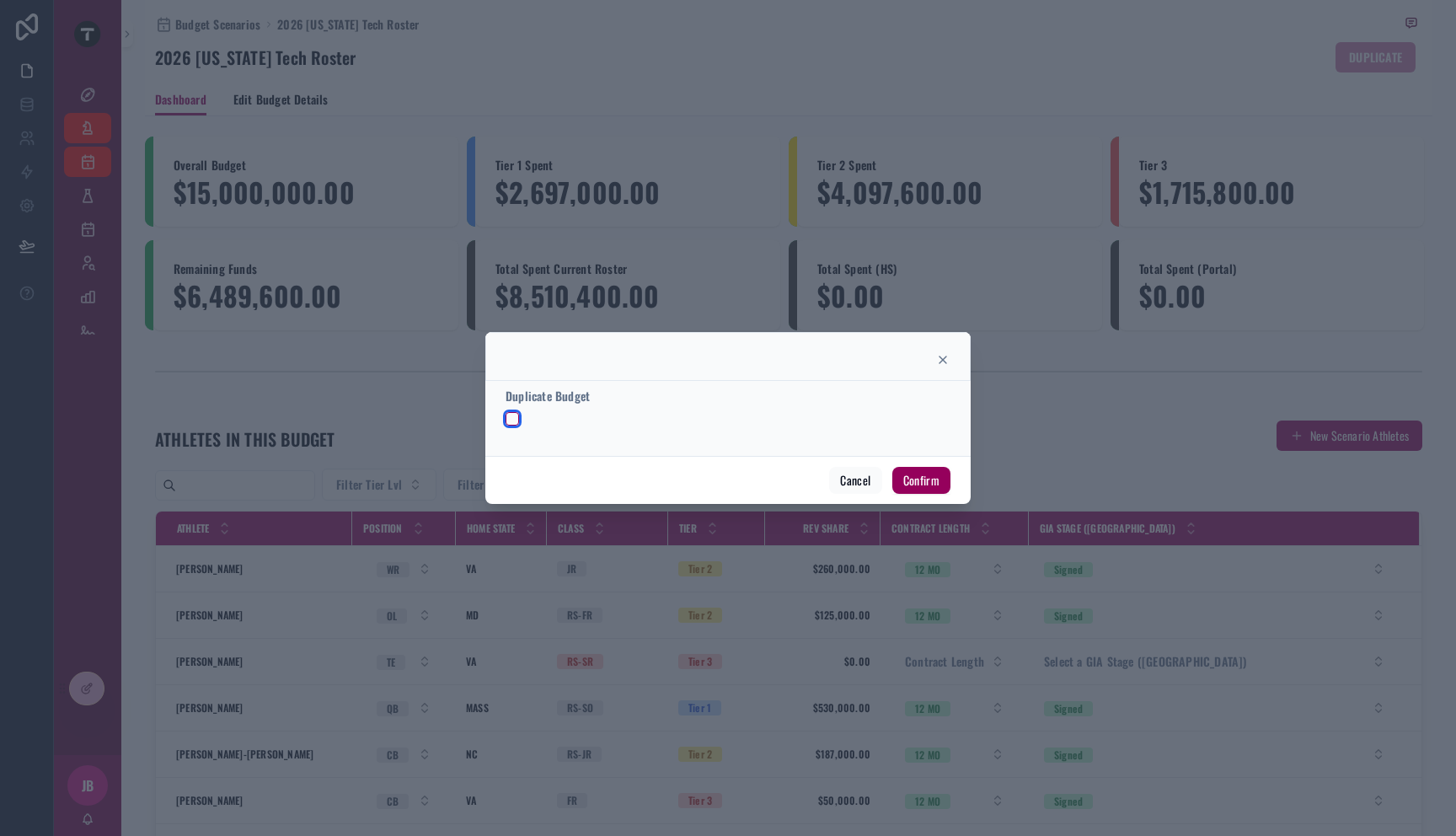
click at [518, 422] on button "button" at bounding box center [513, 418] width 14 height 14
click at [927, 481] on button "Confirm" at bounding box center [921, 480] width 58 height 27
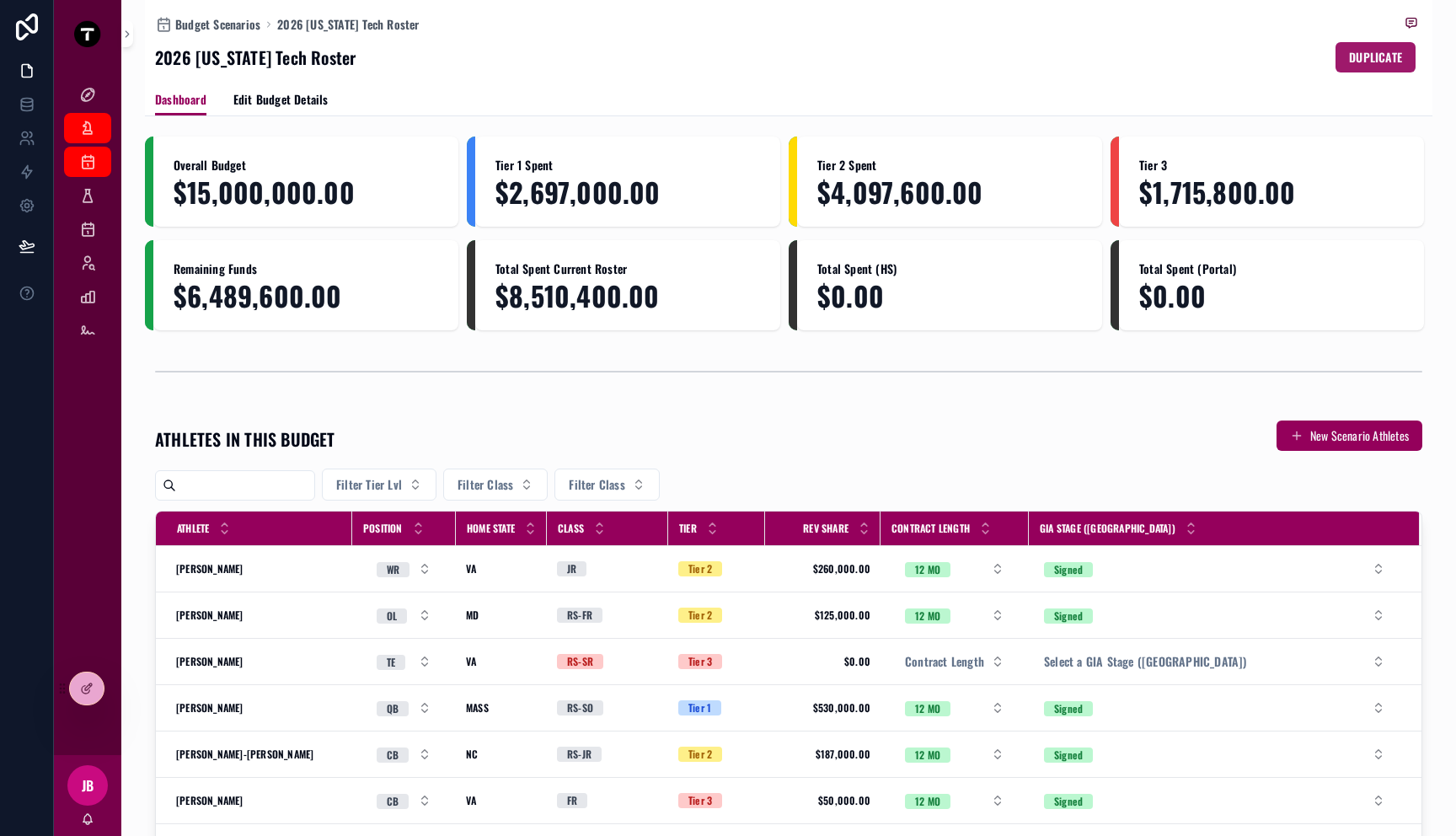
click at [1369, 49] on span "DUPLICATE" at bounding box center [1375, 58] width 53 height 17
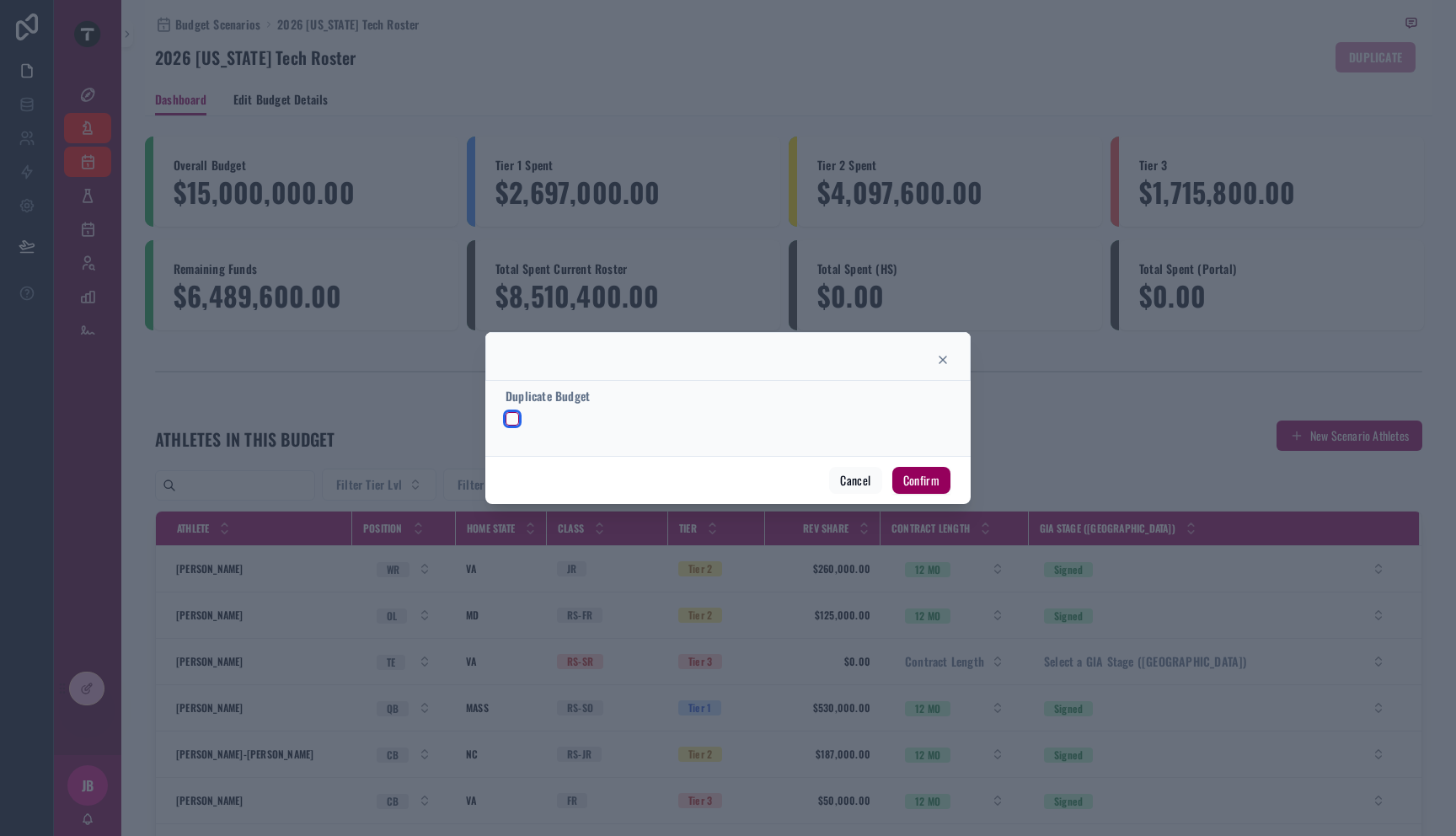
click at [512, 421] on button "button" at bounding box center [513, 418] width 14 height 14
click at [925, 480] on button "Confirm" at bounding box center [921, 480] width 58 height 27
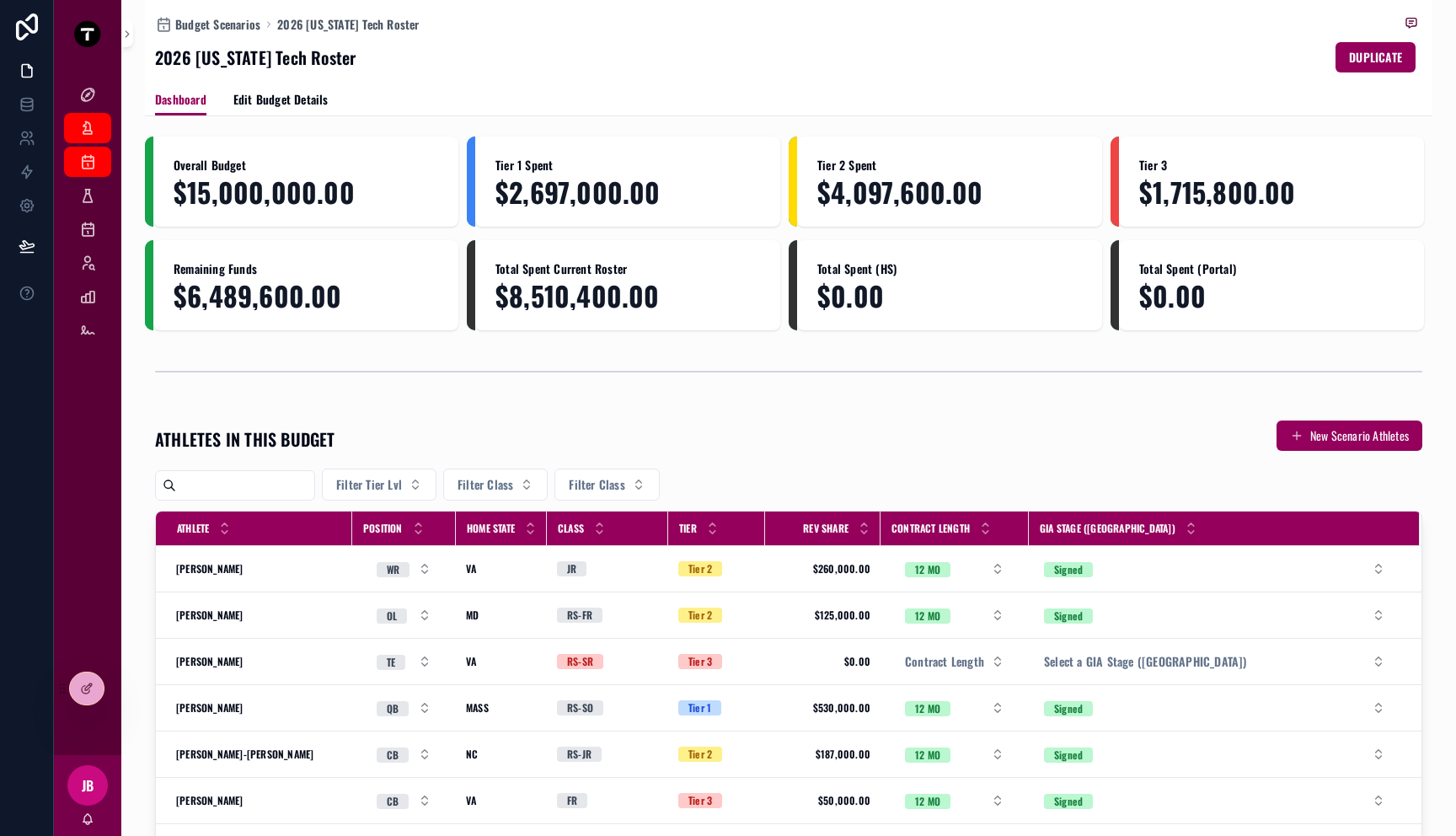
click at [531, 80] on div "Budget Scenarios 2026 Virginia Tech Roster 2026 Virginia Tech Roster DUPLICATE" at bounding box center [789, 42] width 1268 height 83
